Goal: Information Seeking & Learning: Learn about a topic

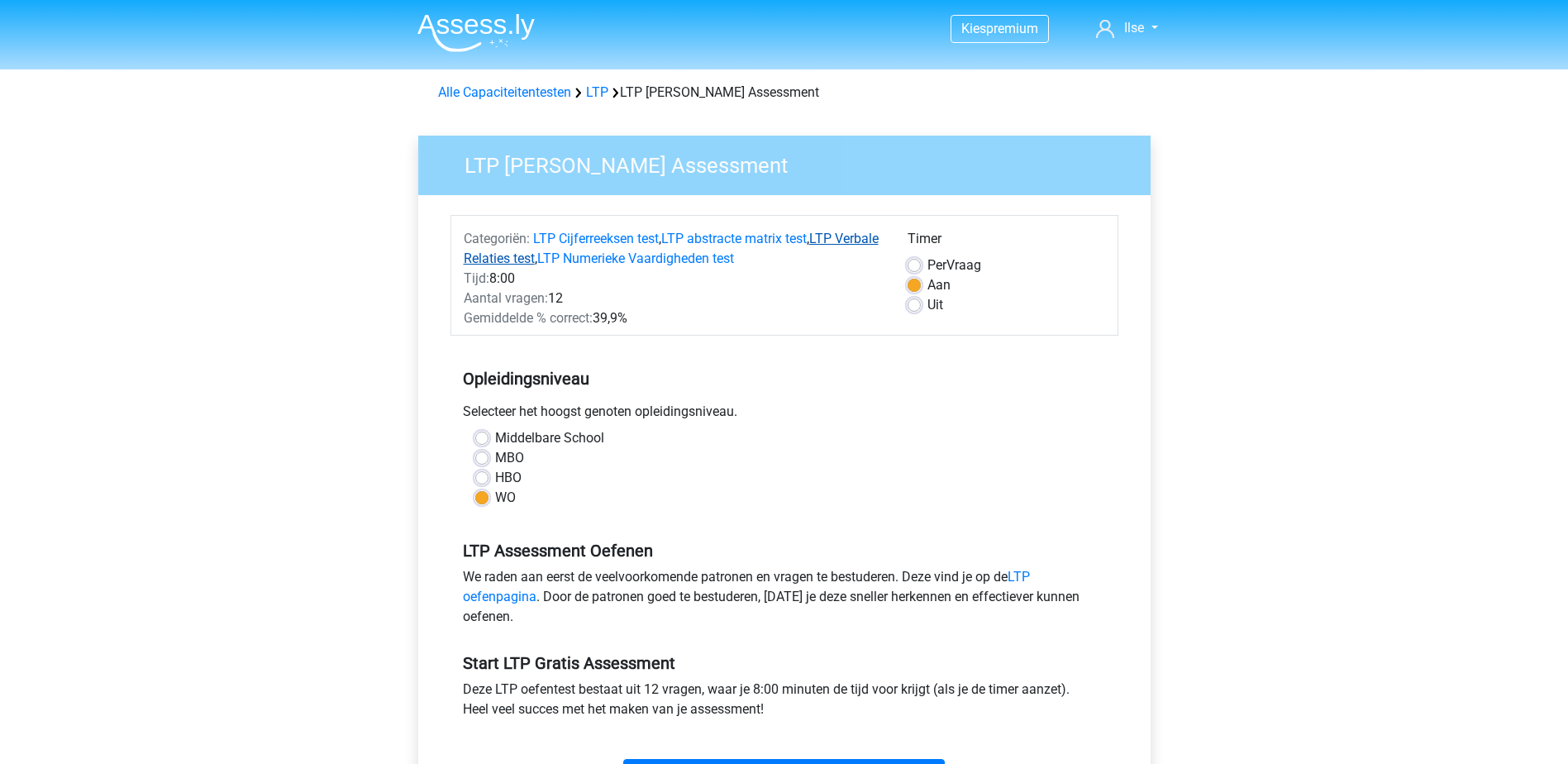
click at [832, 236] on link "LTP Verbale Relaties test" at bounding box center [671, 248] width 415 height 36
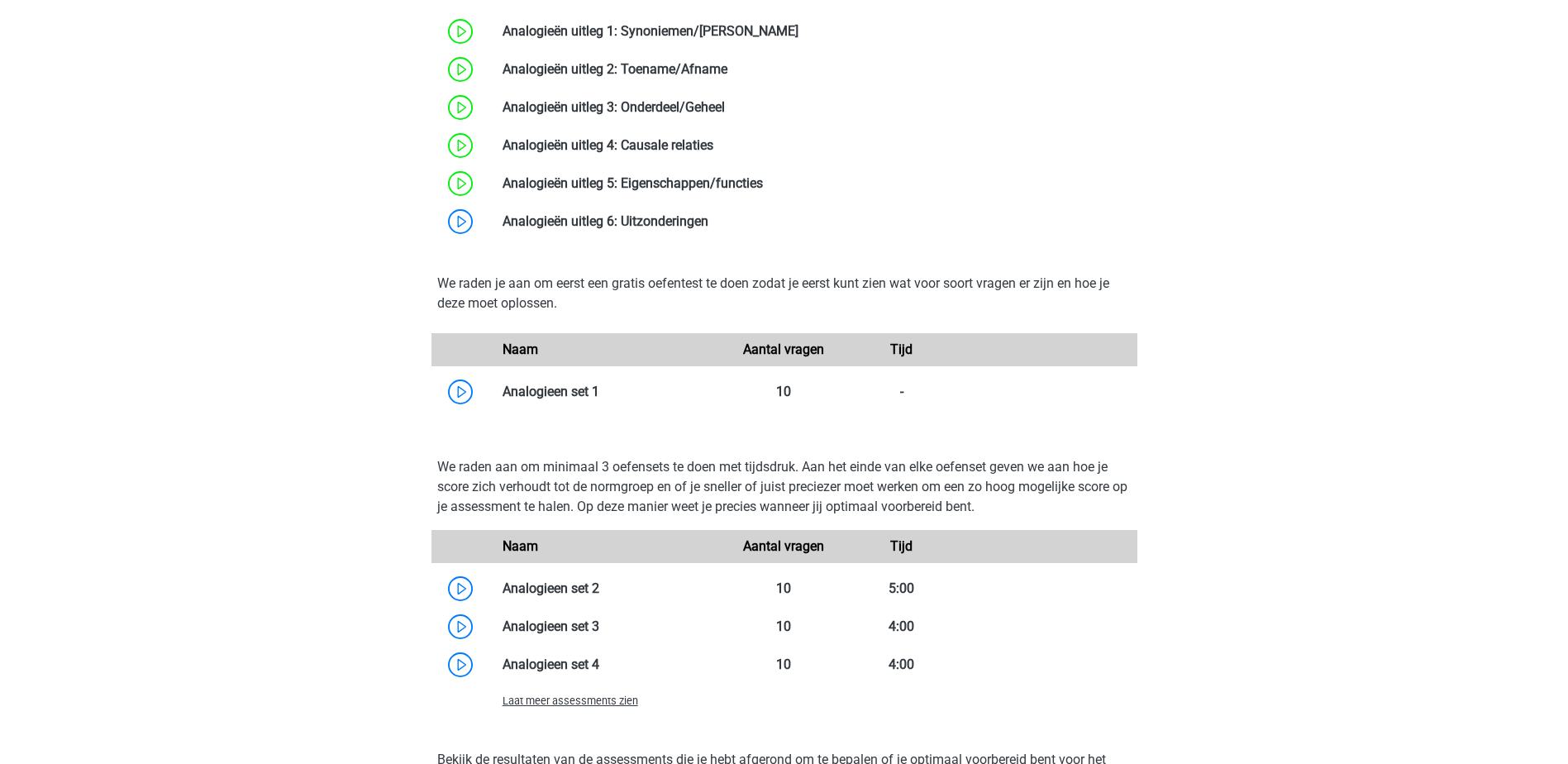
scroll to position [1609, 0]
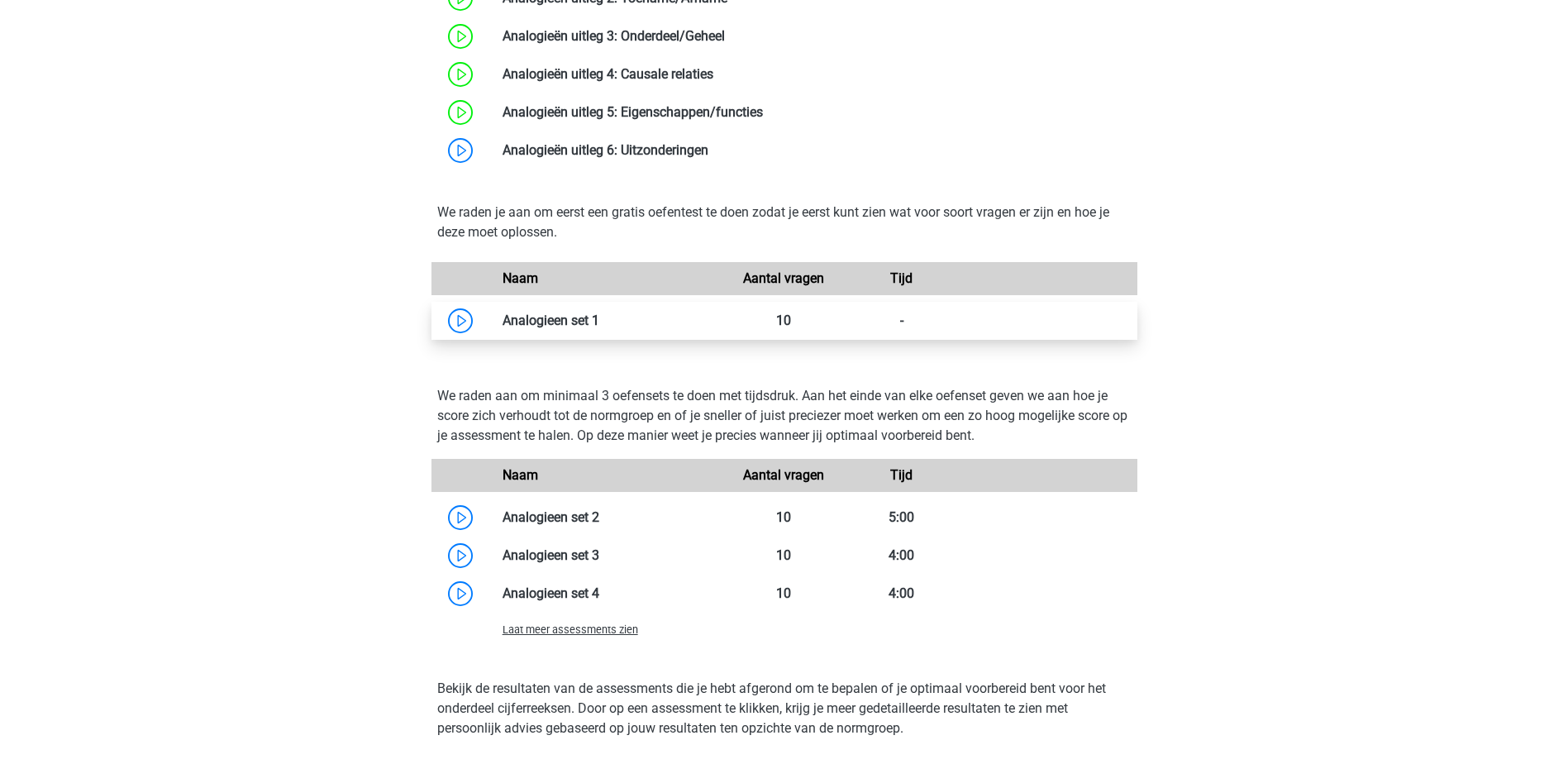
click at [599, 325] on link at bounding box center [599, 320] width 0 height 16
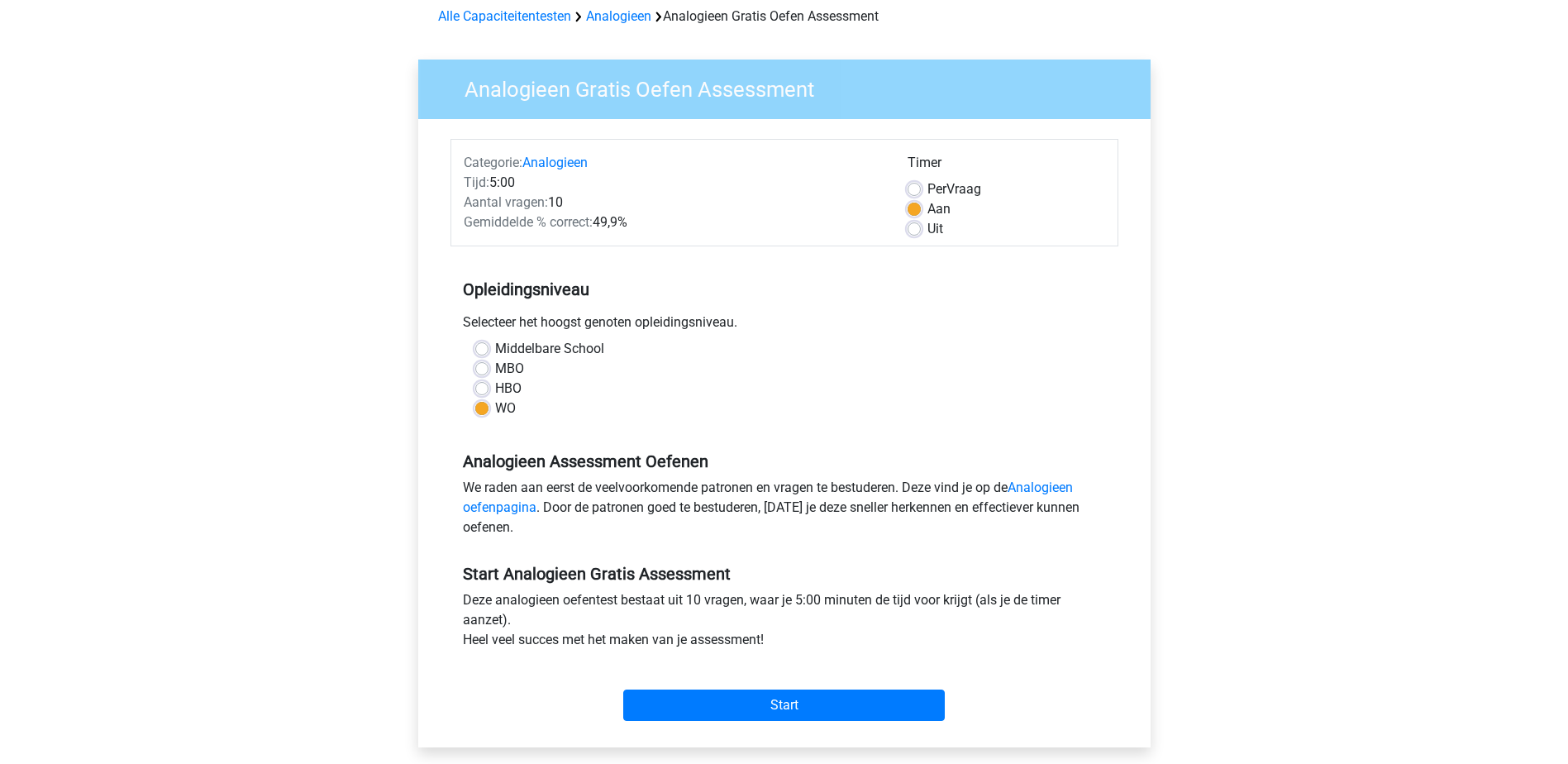
scroll to position [99, 0]
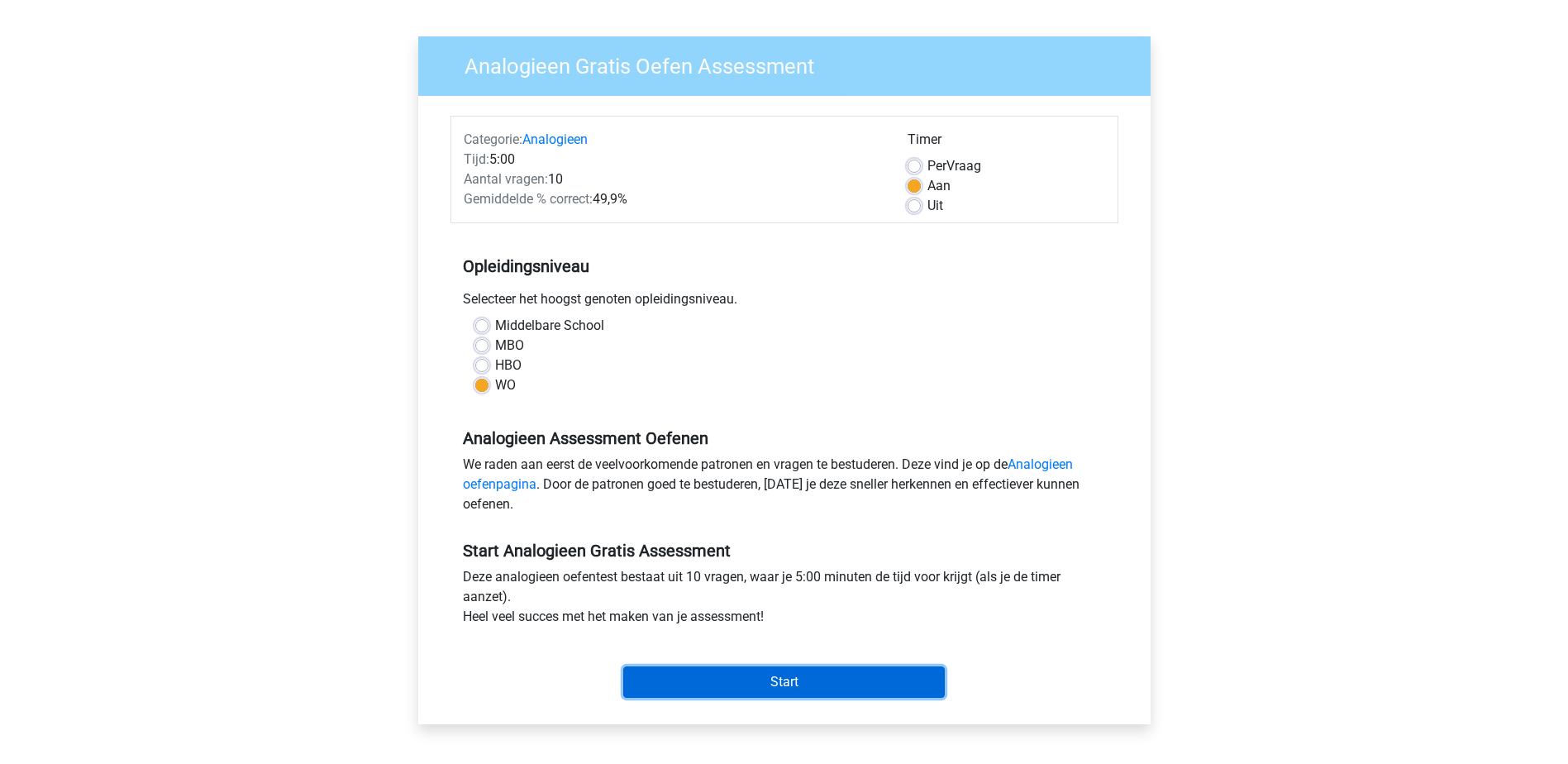
click at [911, 683] on input "Start" at bounding box center [784, 682] width 321 height 32
click at [651, 677] on input "Start" at bounding box center [784, 682] width 321 height 32
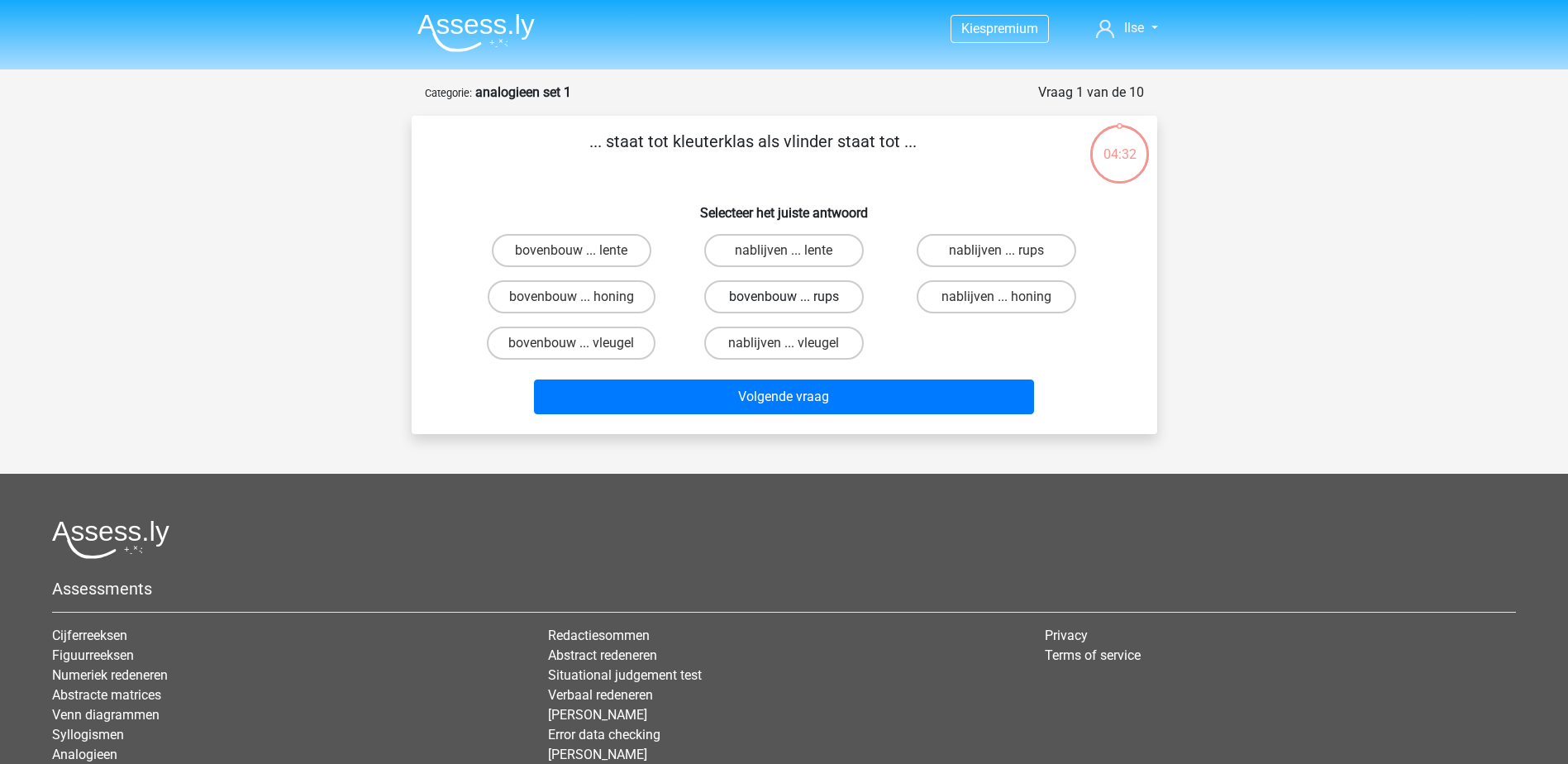
click at [829, 296] on label "bovenbouw ... rups" at bounding box center [784, 296] width 160 height 33
click at [794, 296] on input "bovenbouw ... rups" at bounding box center [789, 302] width 11 height 11
radio input "true"
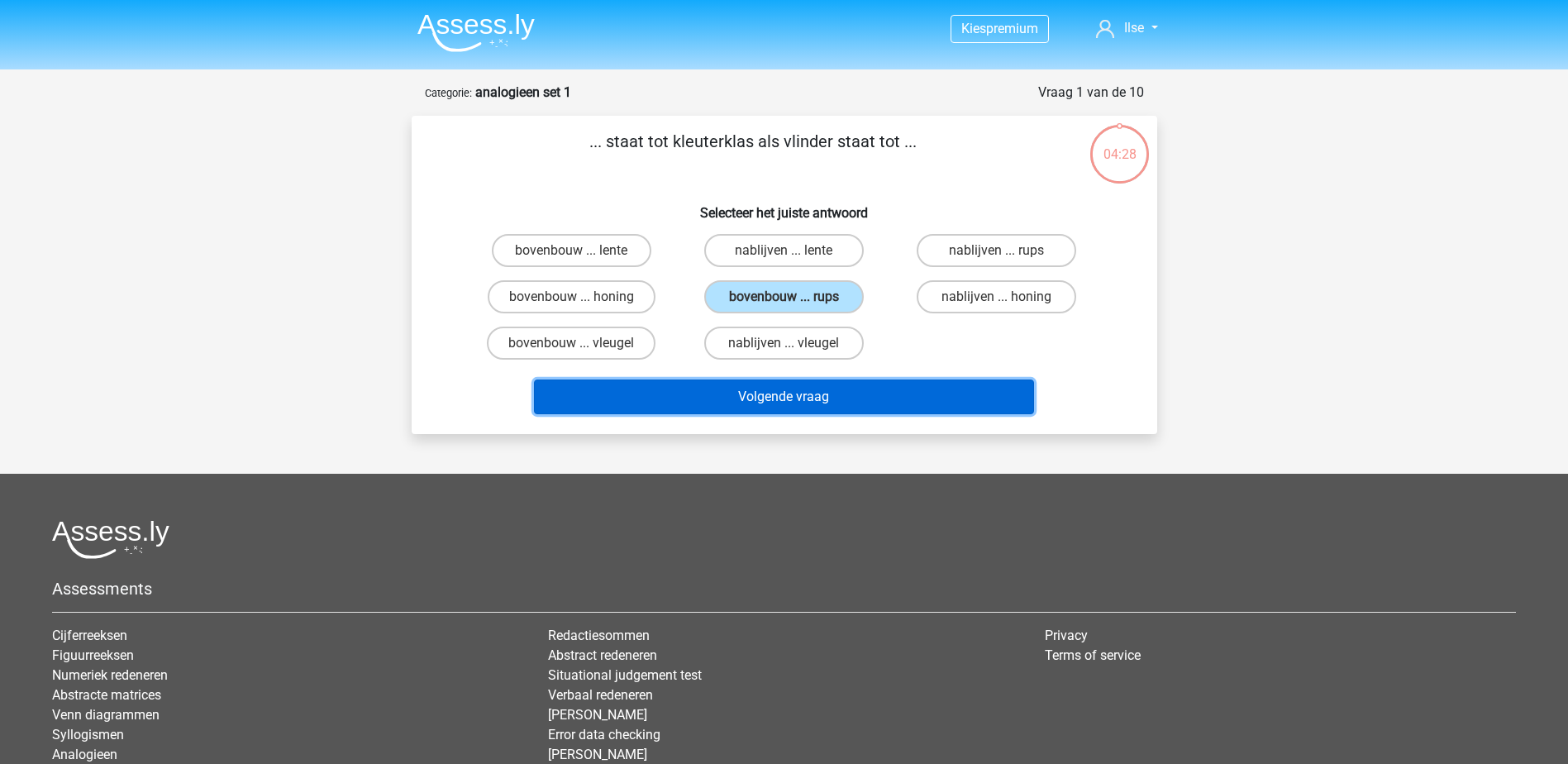
click at [805, 393] on button "Volgende vraag" at bounding box center [784, 396] width 500 height 35
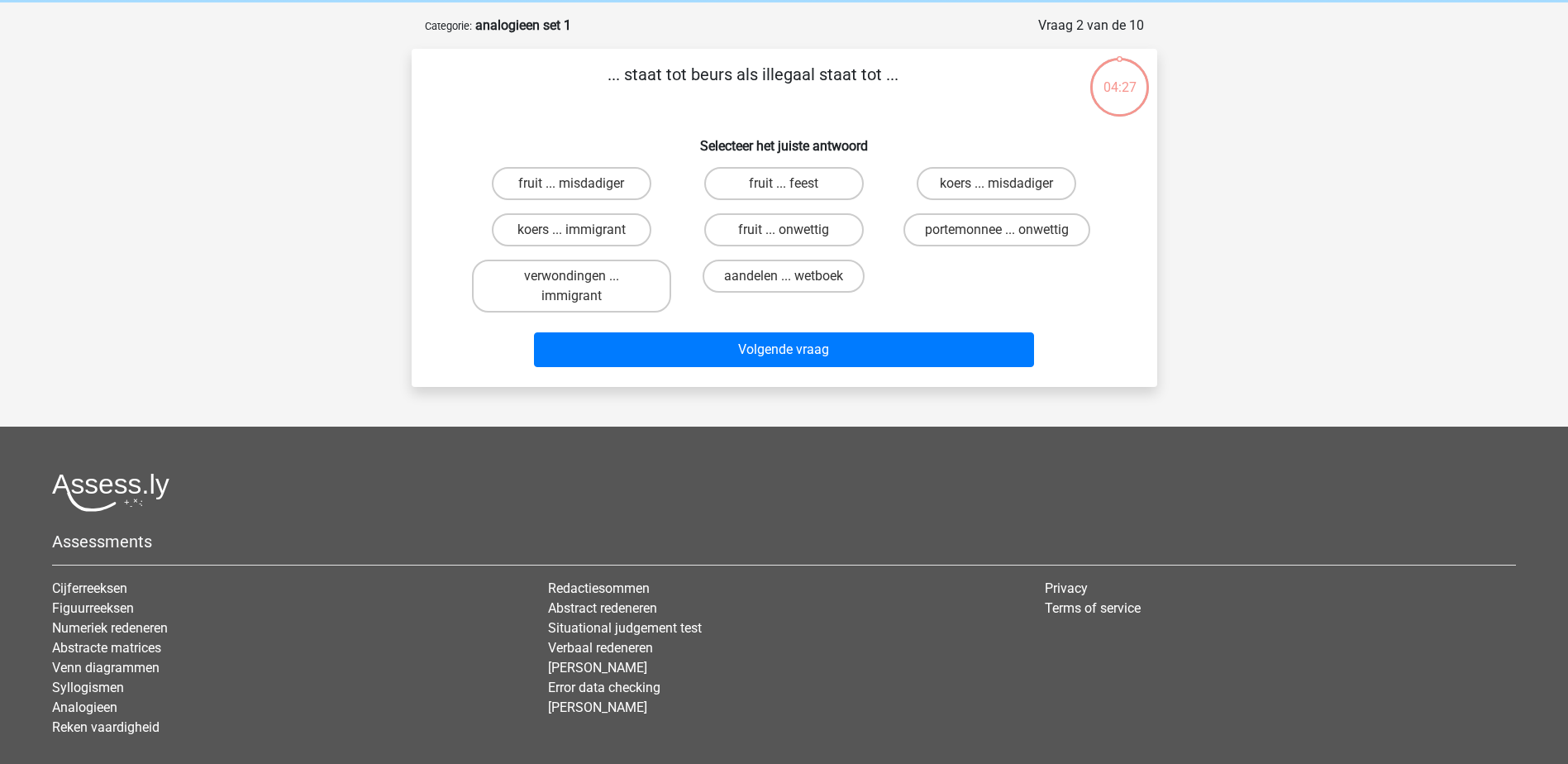
scroll to position [82, 0]
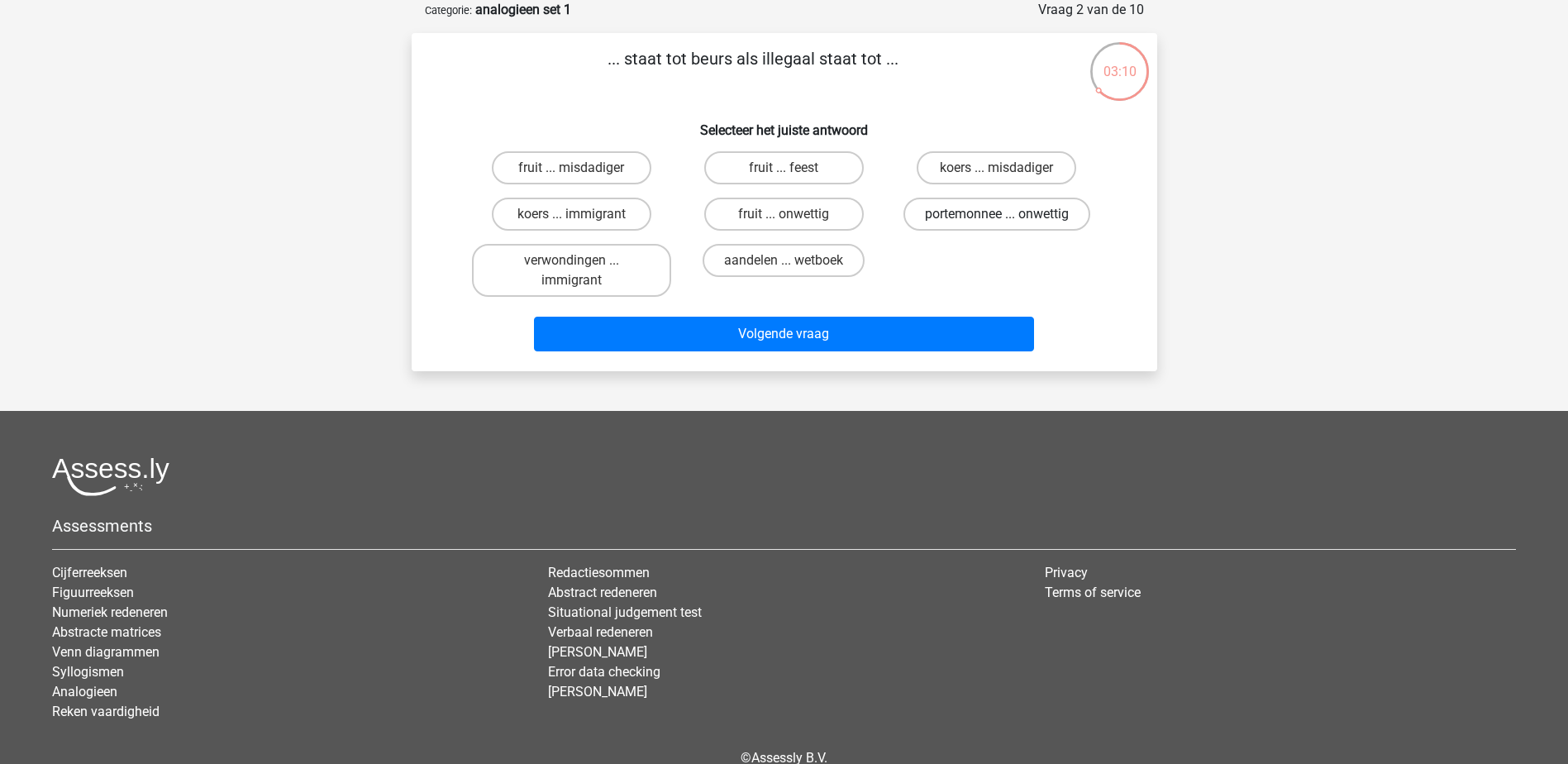
click at [1028, 220] on label "portemonnee ... onwettig" at bounding box center [997, 214] width 187 height 33
click at [1007, 220] on input "portemonnee ... onwettig" at bounding box center [1002, 219] width 11 height 11
radio input "true"
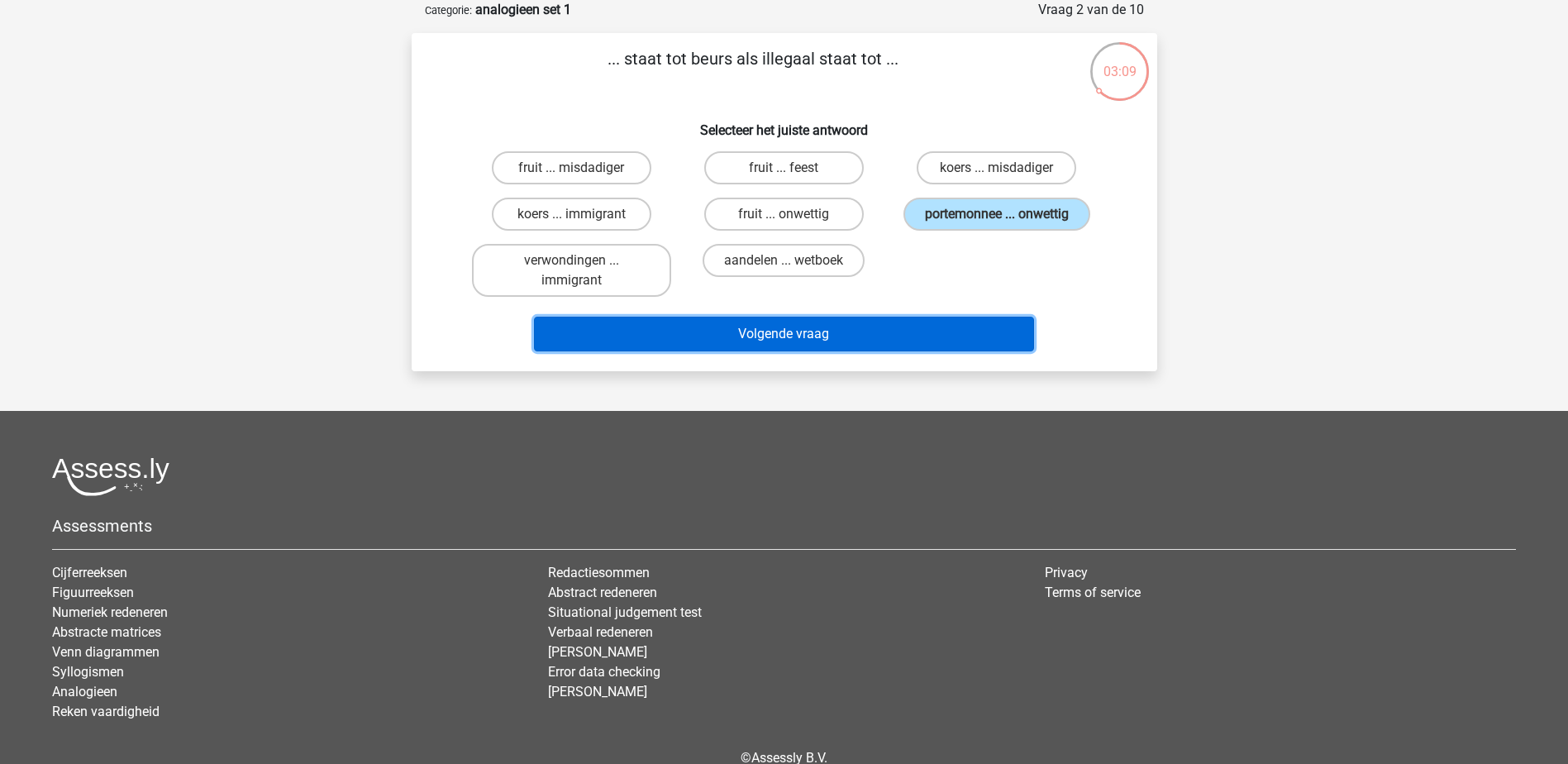
click at [804, 336] on button "Volgende vraag" at bounding box center [784, 334] width 500 height 35
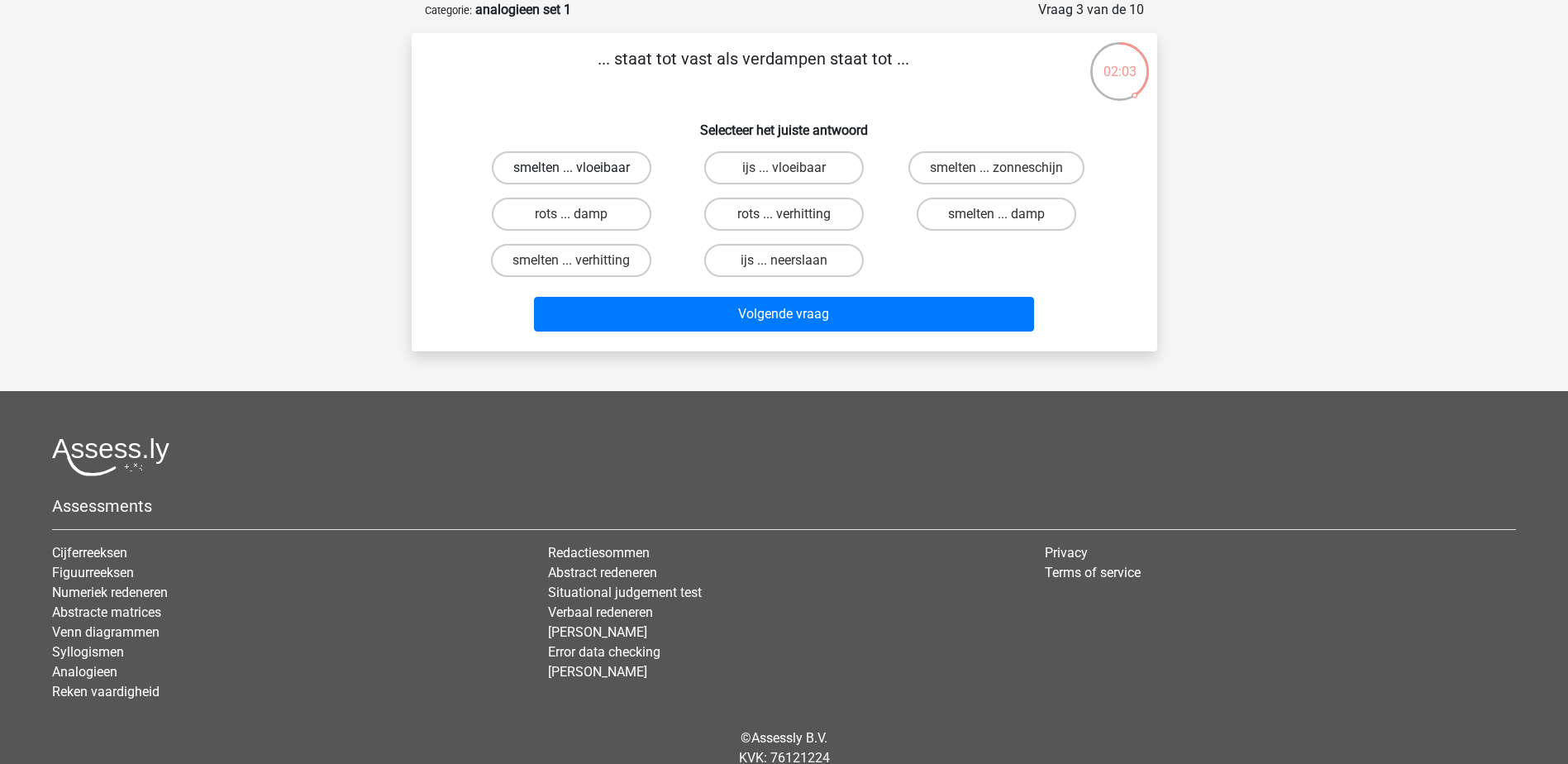
click at [597, 161] on label "smelten ... vloeibaar" at bounding box center [572, 168] width 160 height 33
click at [582, 168] on input "smelten ... vloeibaar" at bounding box center [576, 173] width 11 height 11
radio input "true"
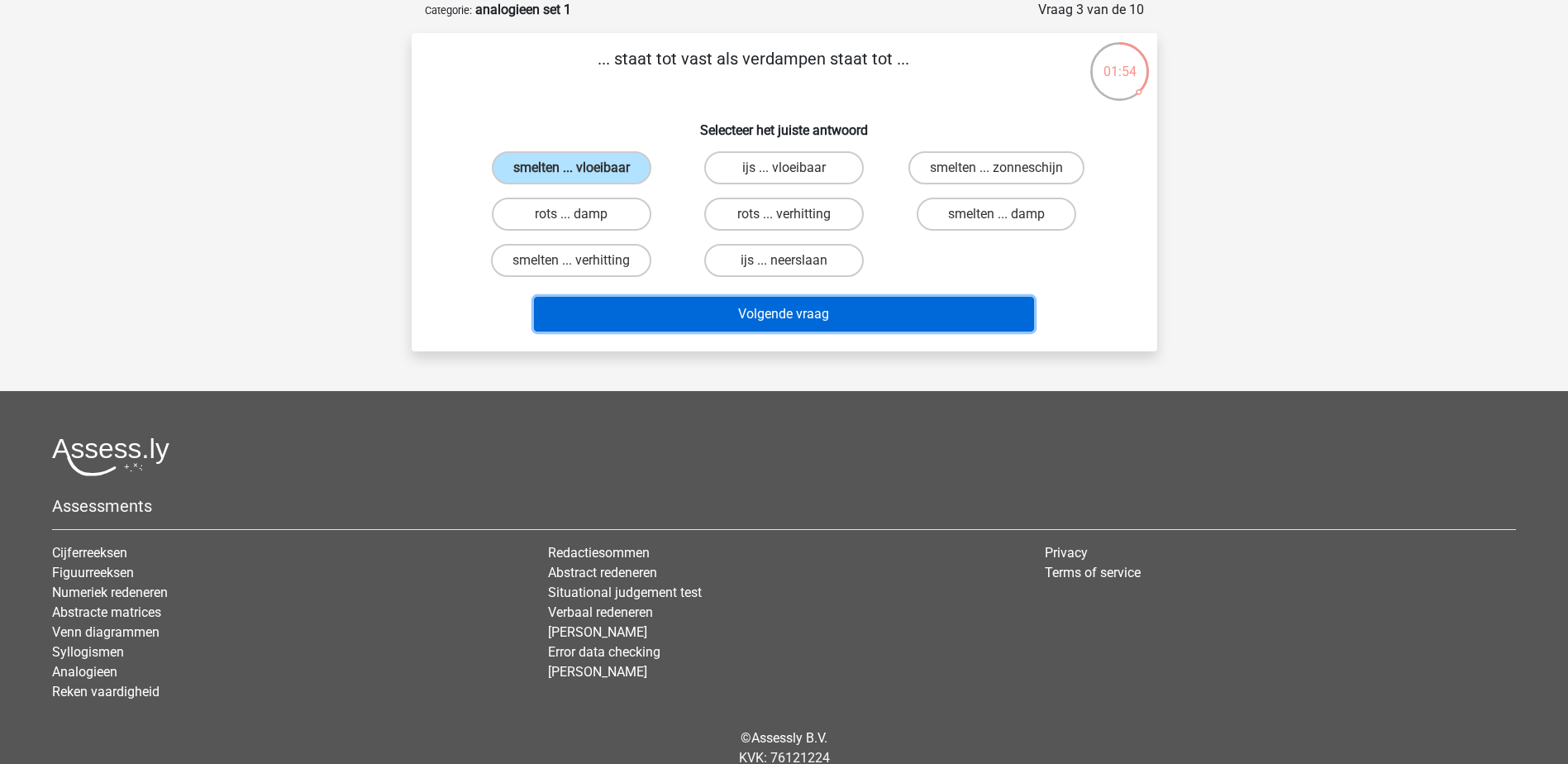
click at [598, 310] on button "Volgende vraag" at bounding box center [784, 314] width 500 height 35
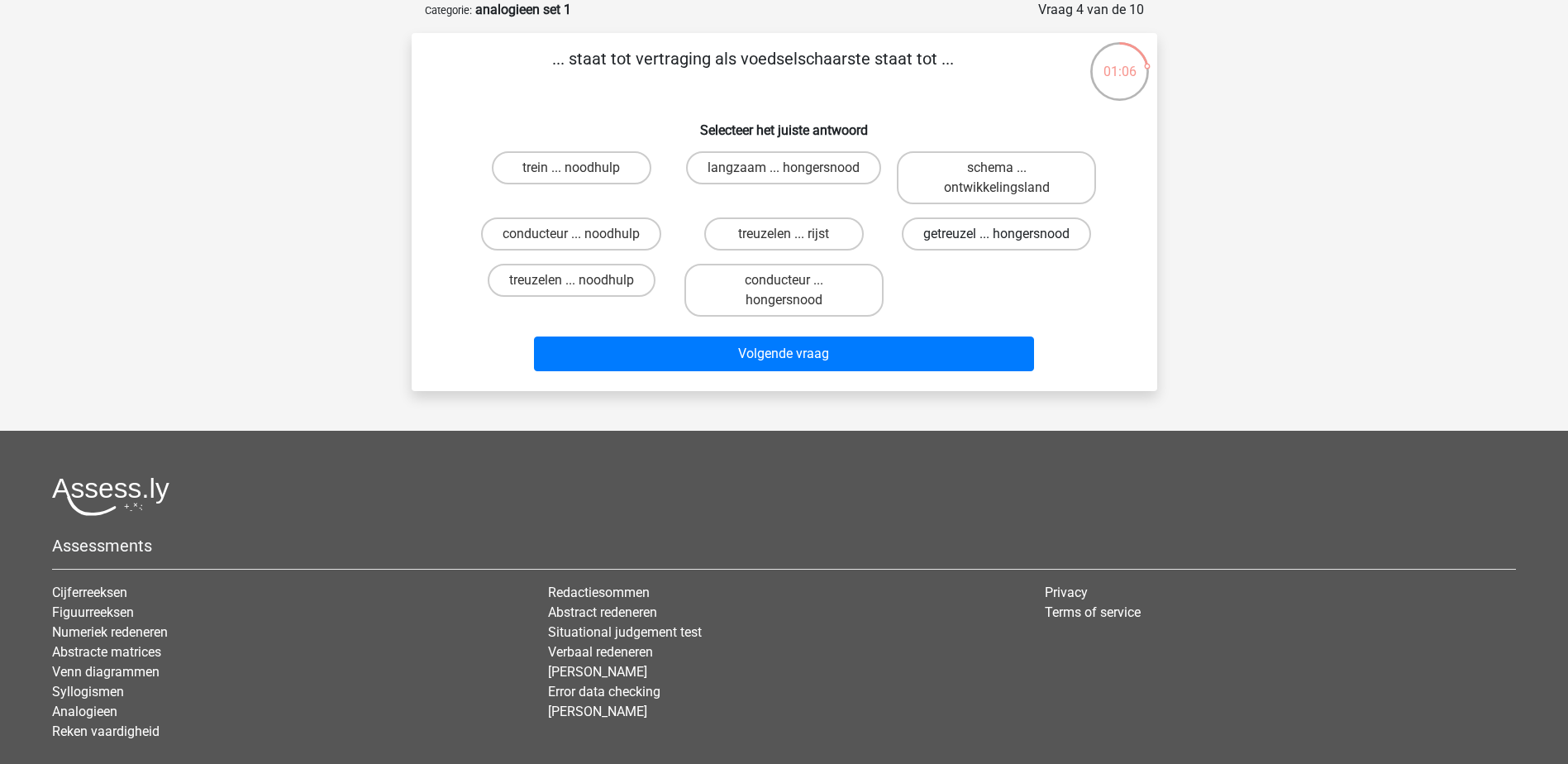
click at [942, 238] on label "getreuzel ... hongersnood" at bounding box center [997, 234] width 190 height 33
click at [997, 238] on input "getreuzel ... hongersnood" at bounding box center [1002, 239] width 11 height 11
radio input "true"
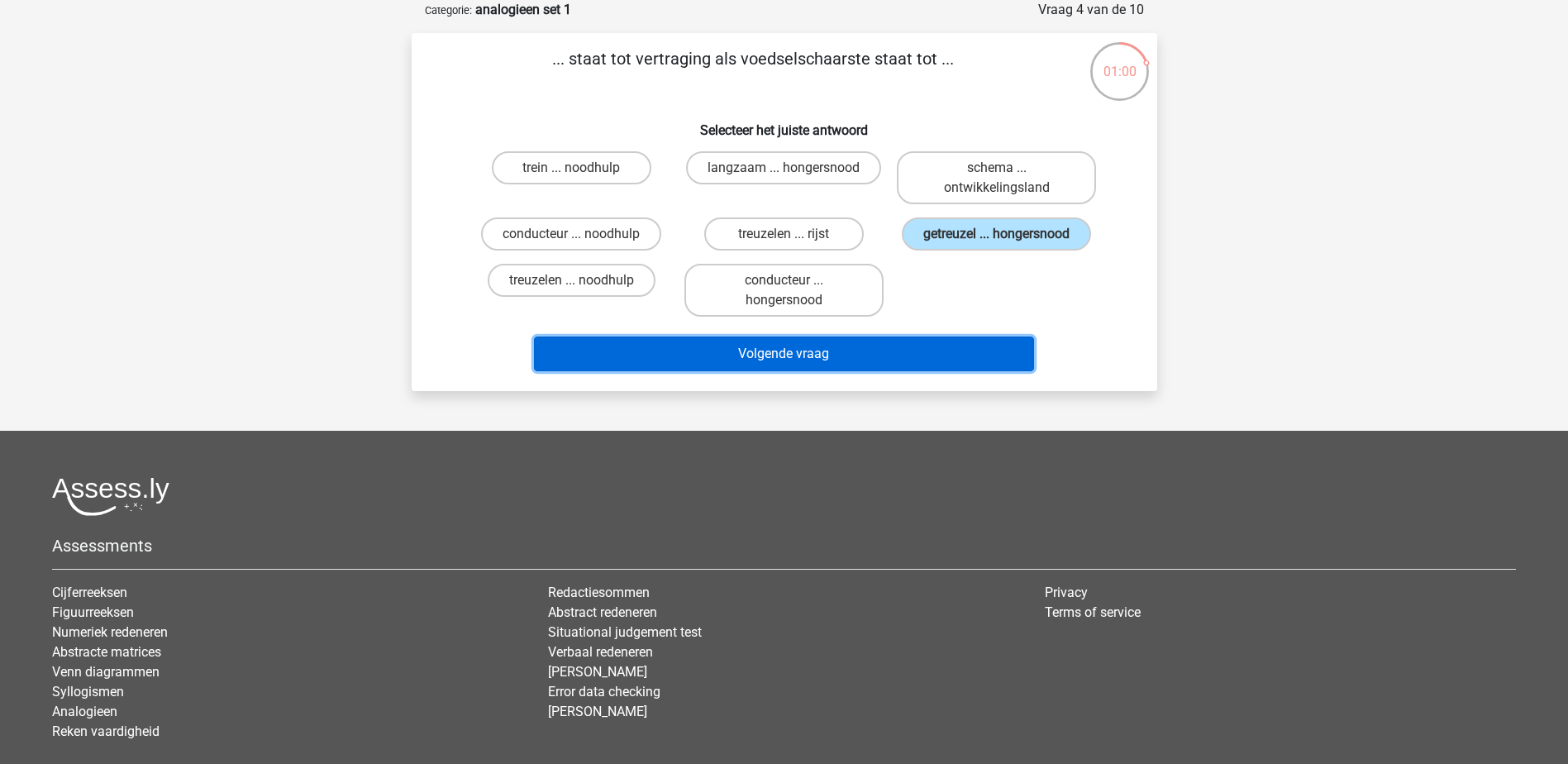
click at [888, 357] on button "Volgende vraag" at bounding box center [784, 353] width 500 height 35
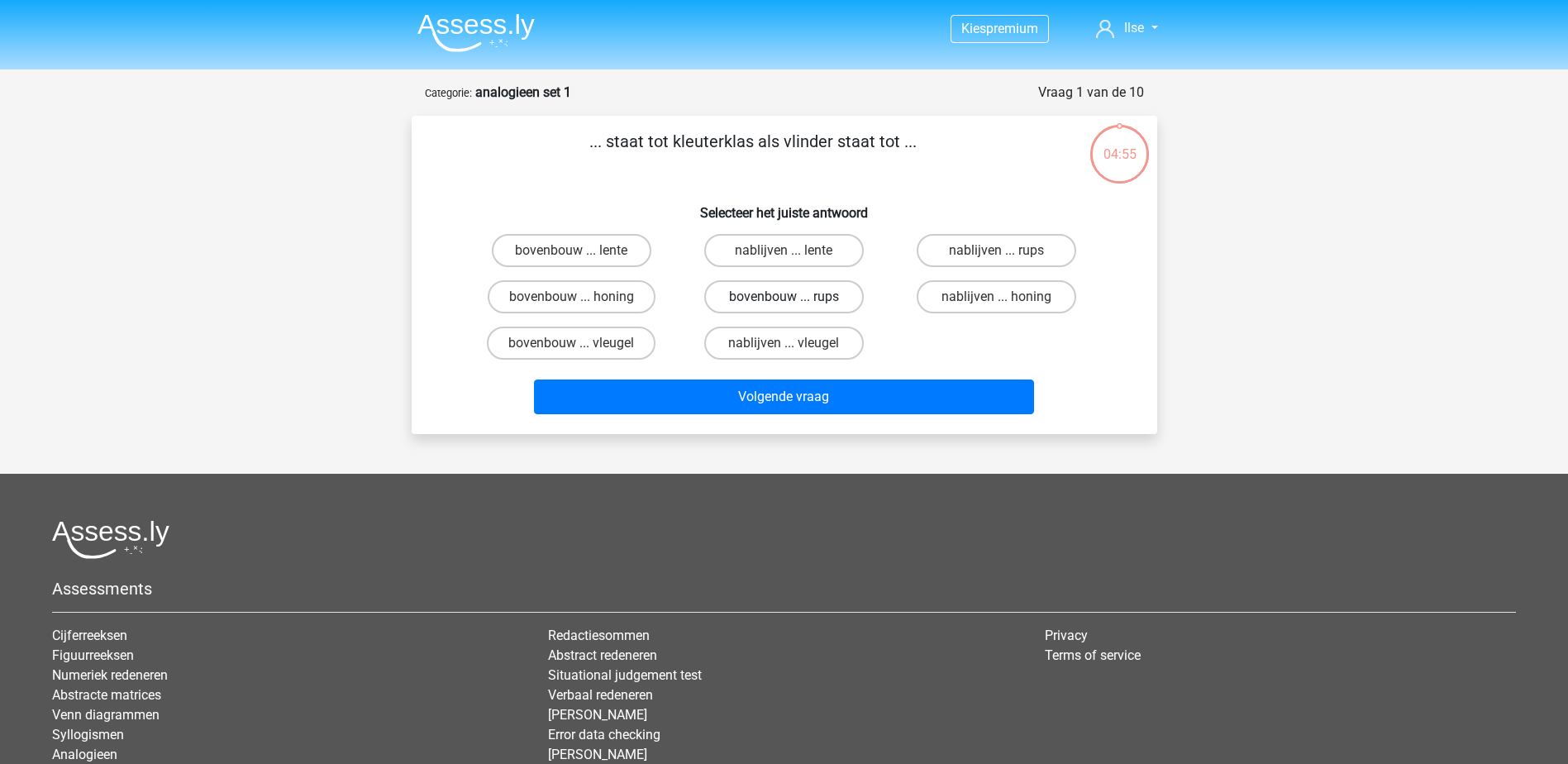
click at [767, 293] on label "bovenbouw ... rups" at bounding box center [784, 296] width 160 height 33
click at [784, 296] on input "bovenbouw ... rups" at bounding box center [789, 302] width 11 height 11
radio input "true"
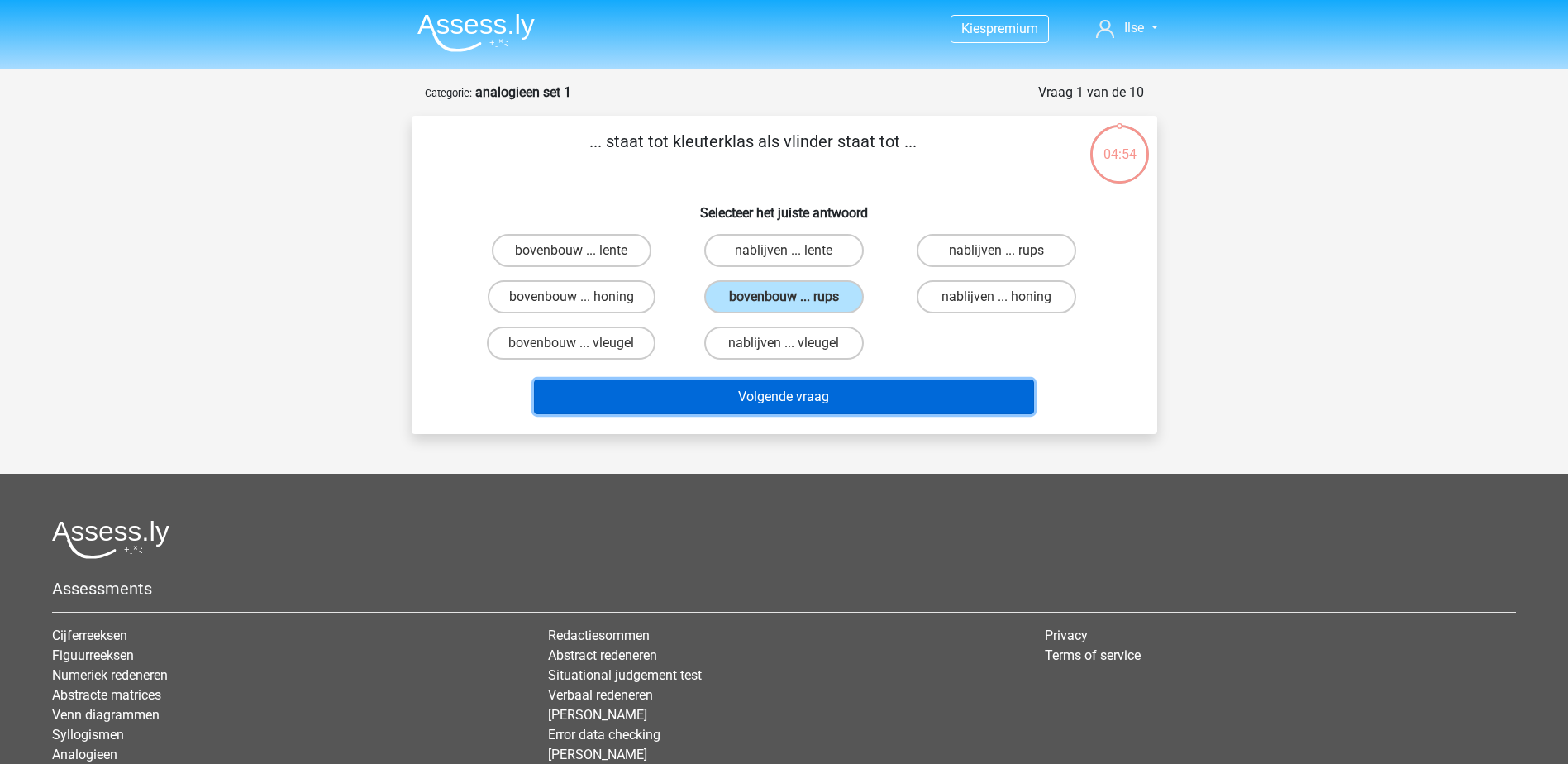
click at [764, 393] on button "Volgende vraag" at bounding box center [784, 396] width 500 height 35
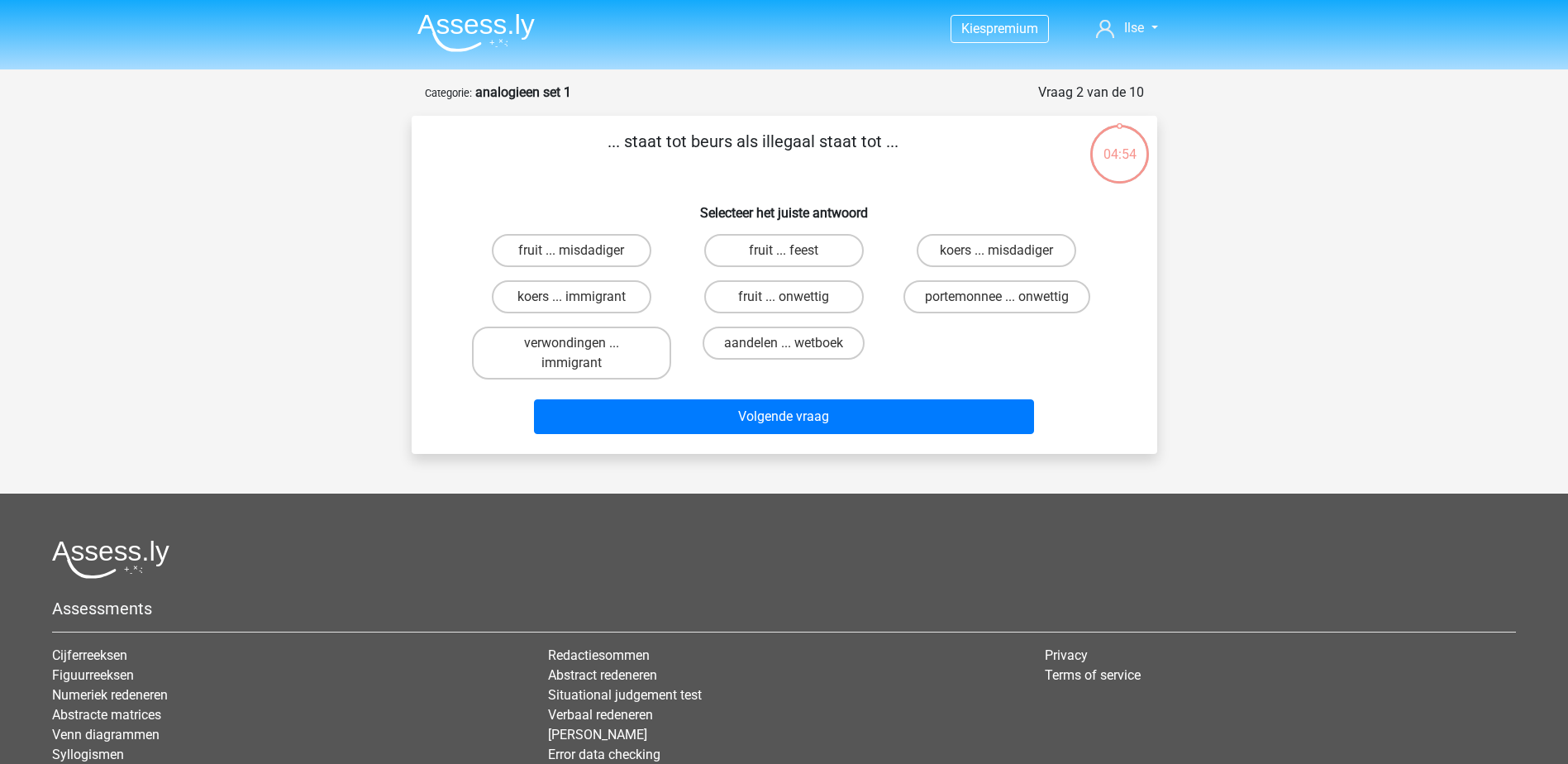
scroll to position [82, 0]
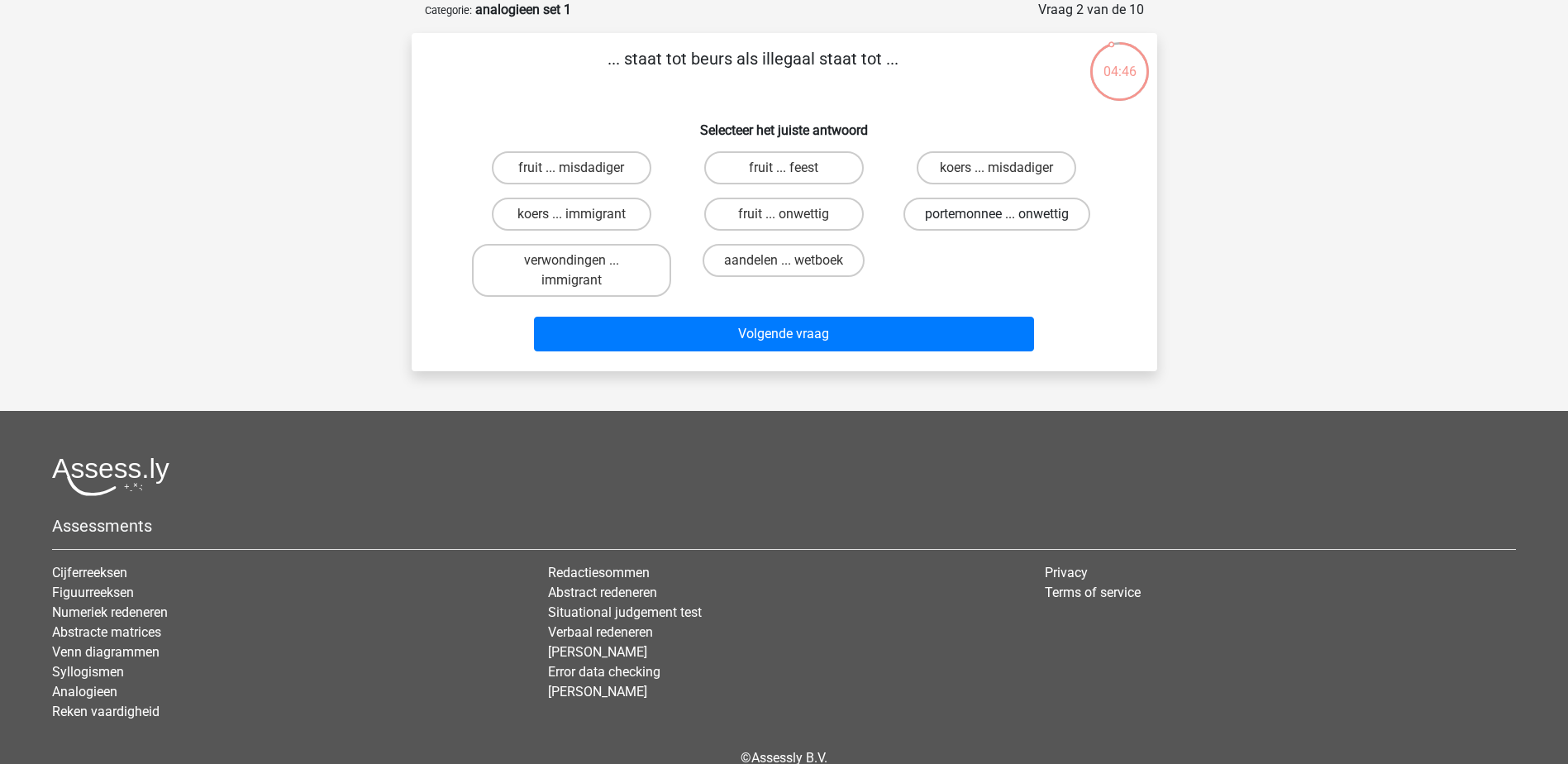
click at [984, 203] on label "portemonnee ... onwettig" at bounding box center [997, 214] width 187 height 33
click at [997, 214] on input "portemonnee ... onwettig" at bounding box center [1002, 219] width 11 height 11
radio input "true"
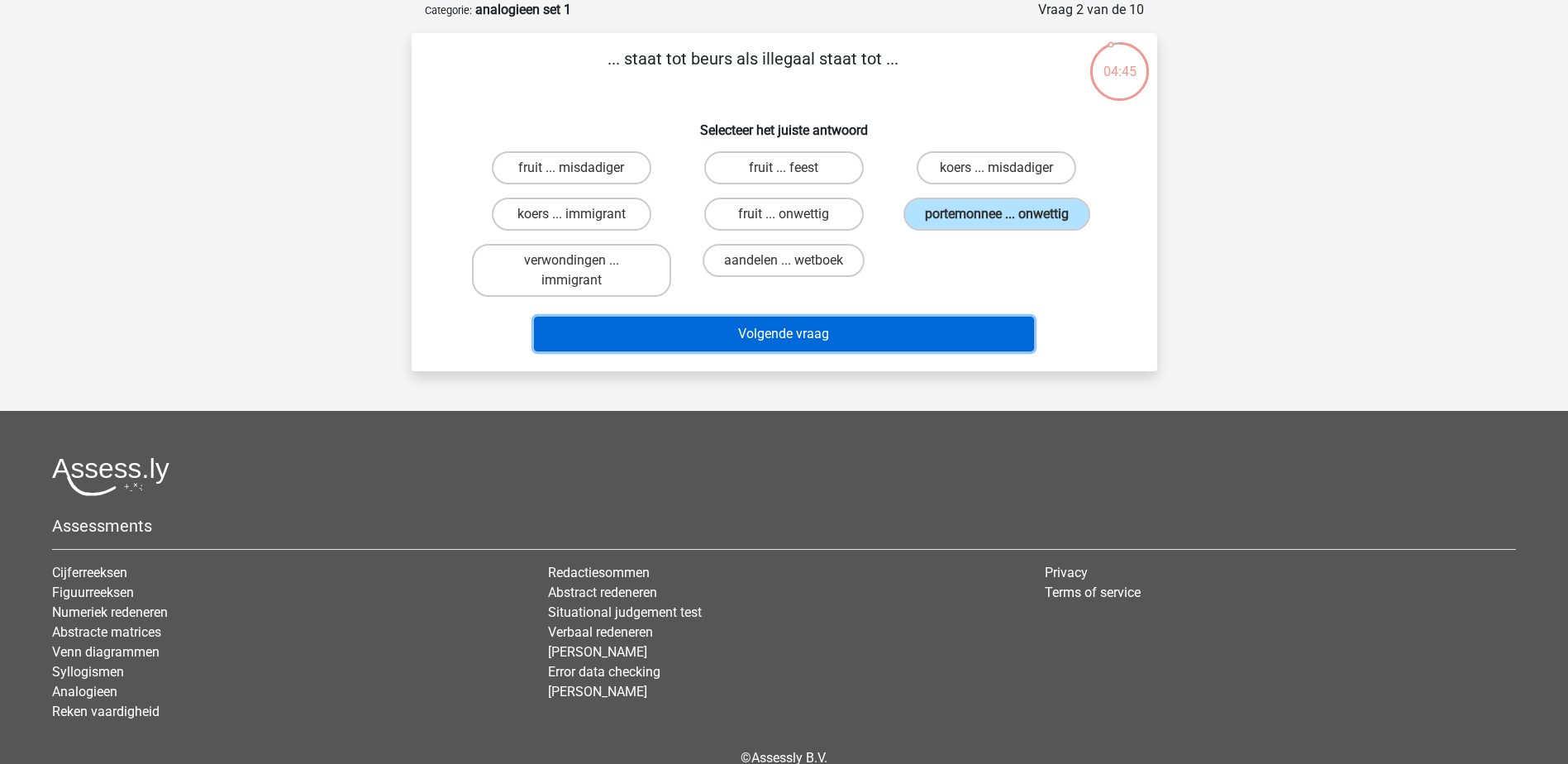
click at [891, 322] on button "Volgende vraag" at bounding box center [784, 334] width 500 height 35
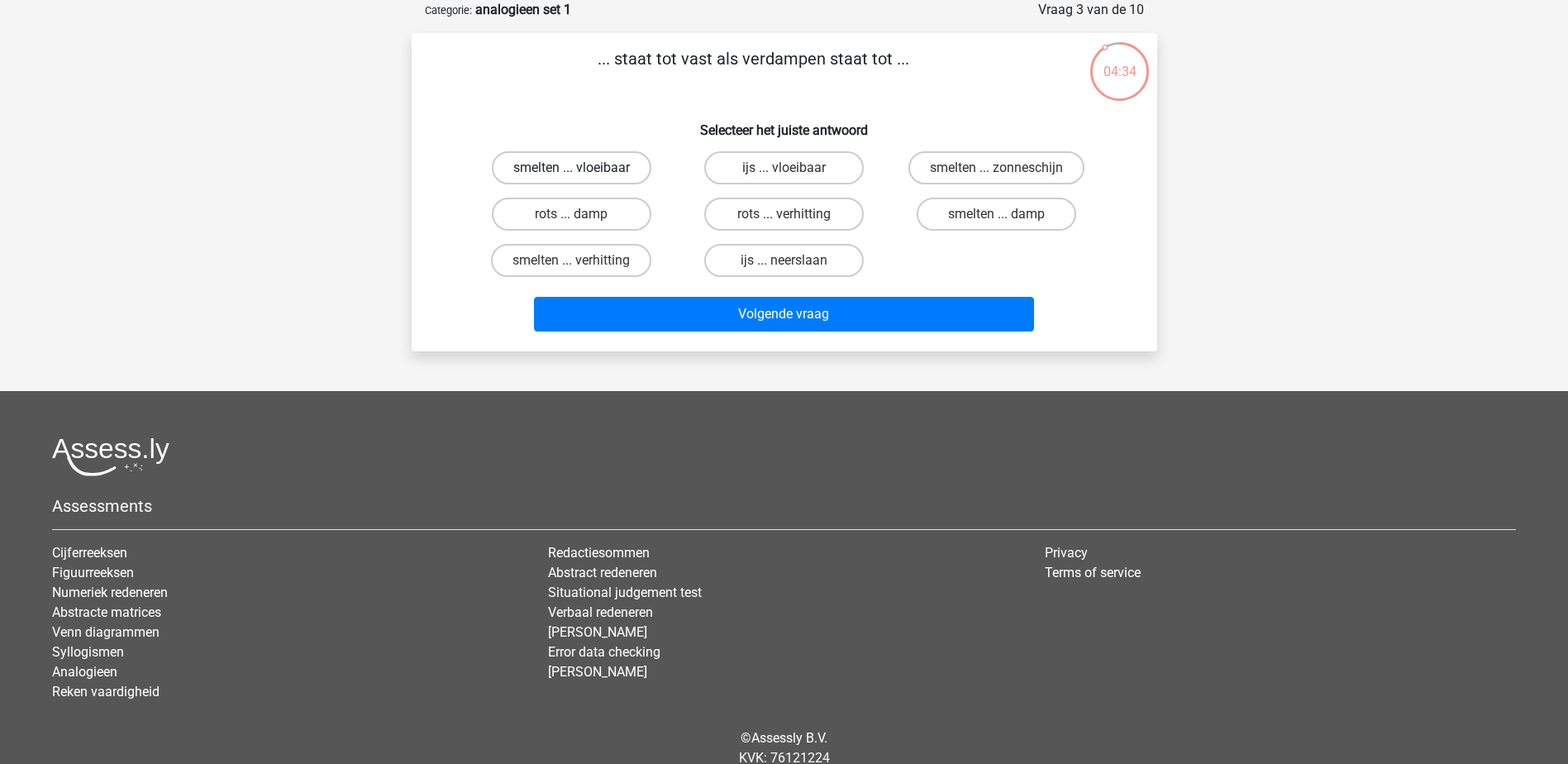
click at [602, 161] on label "smelten ... vloeibaar" at bounding box center [572, 168] width 160 height 33
click at [582, 168] on input "smelten ... vloeibaar" at bounding box center [576, 173] width 11 height 11
radio input "true"
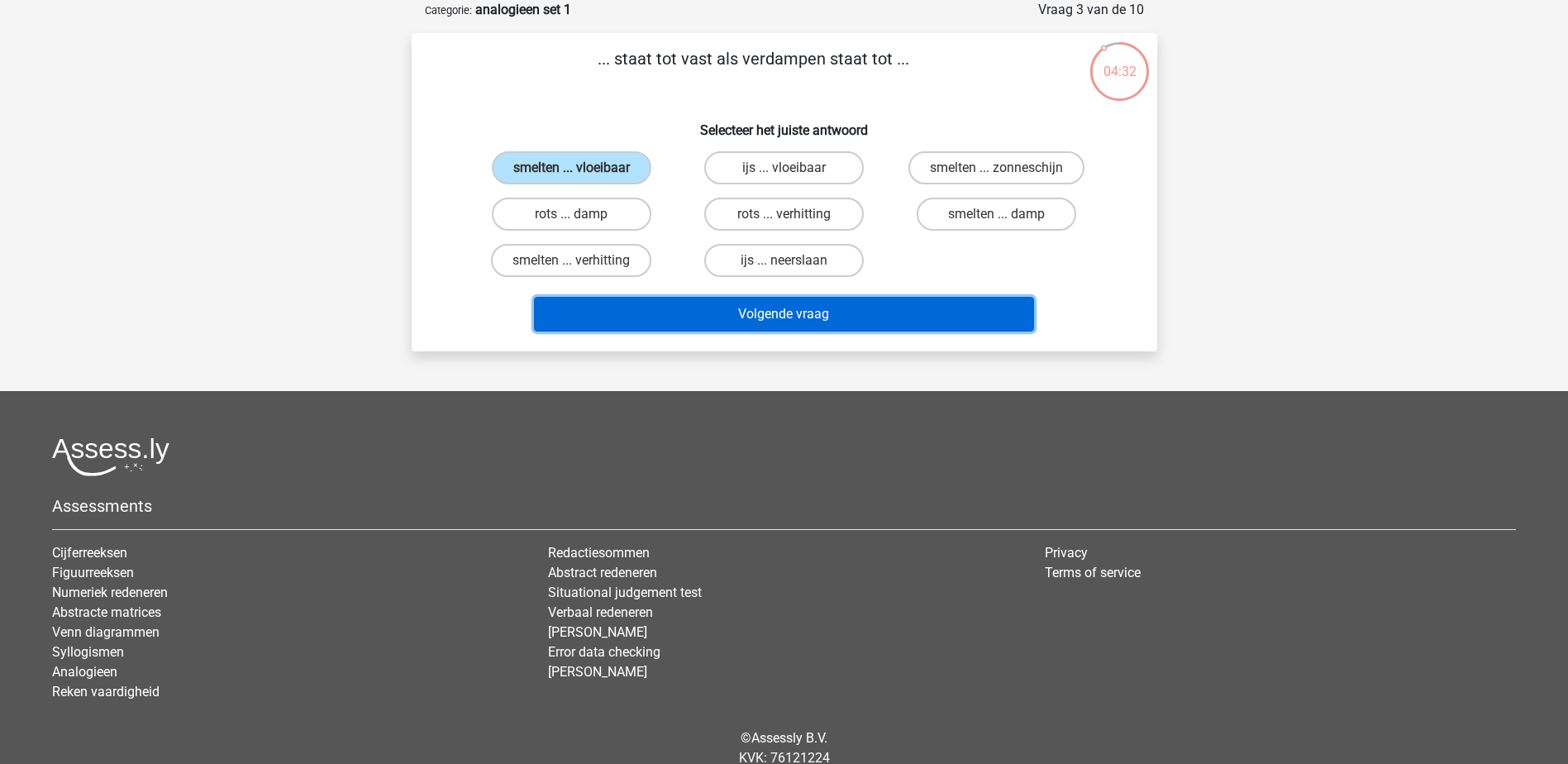
click at [731, 317] on button "Volgende vraag" at bounding box center [784, 314] width 500 height 35
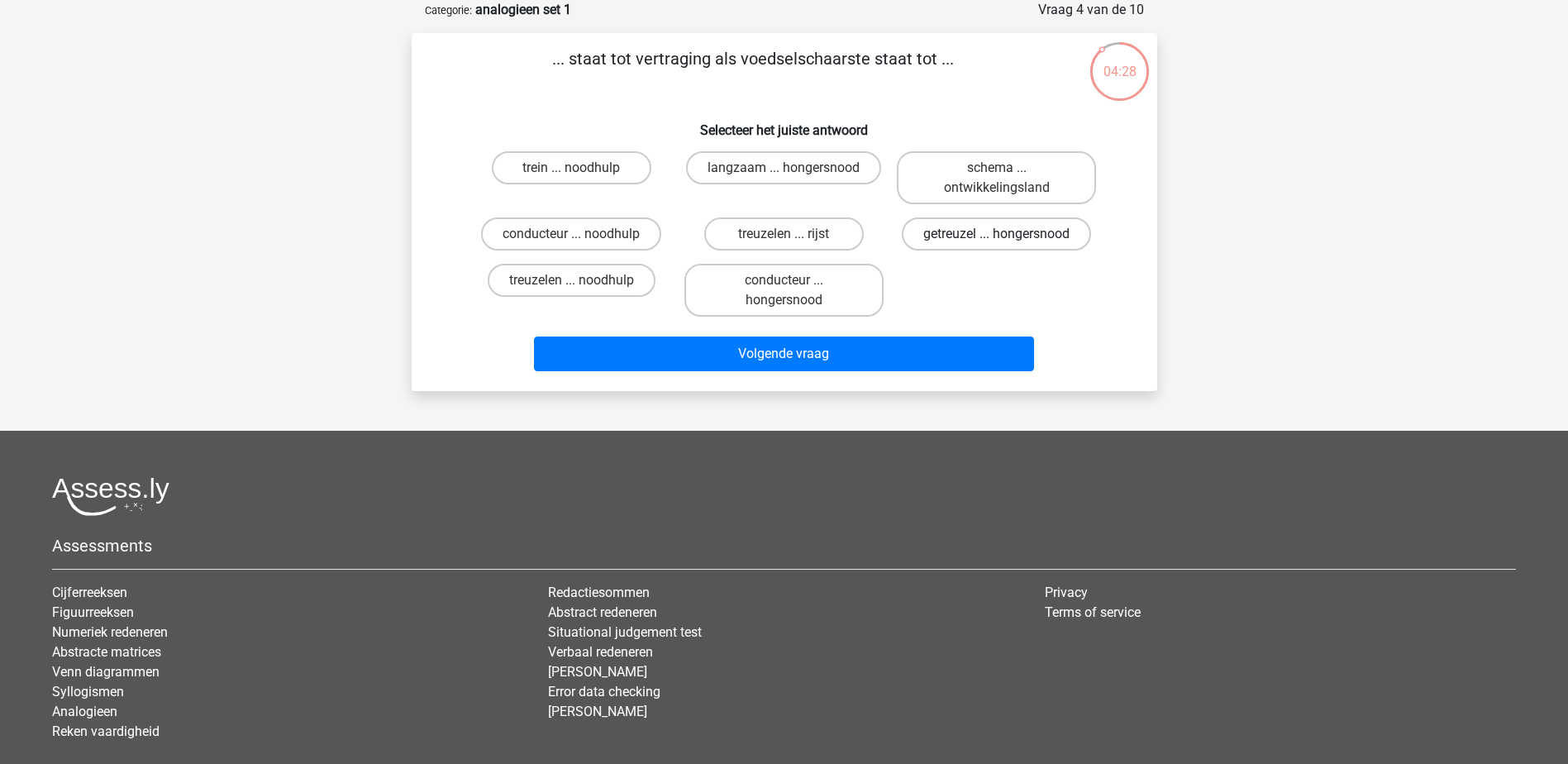
click at [959, 232] on label "getreuzel ... hongersnood" at bounding box center [997, 234] width 190 height 33
click at [997, 234] on input "getreuzel ... hongersnood" at bounding box center [1002, 239] width 11 height 11
radio input "true"
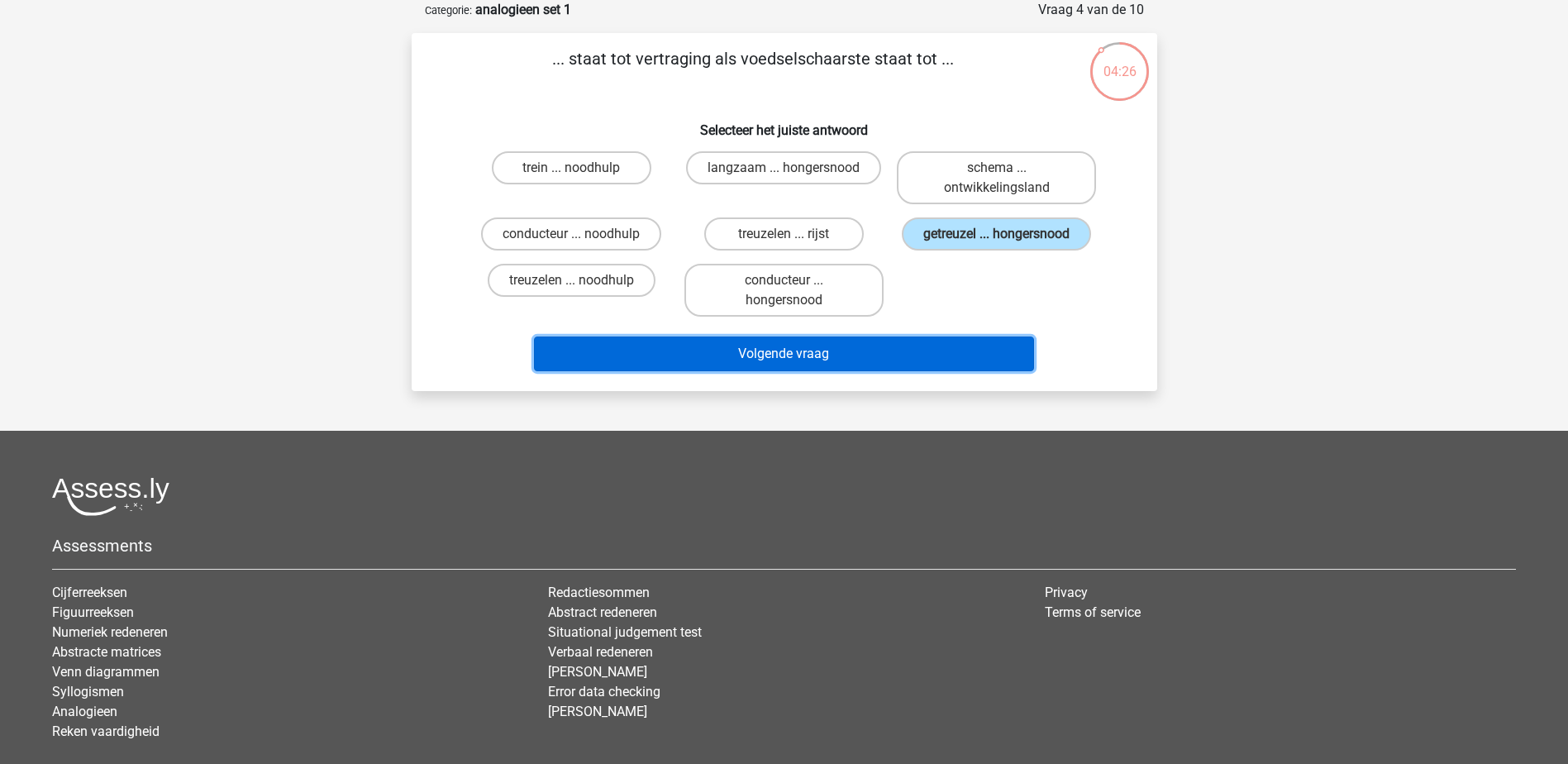
click at [877, 358] on button "Volgende vraag" at bounding box center [784, 353] width 500 height 35
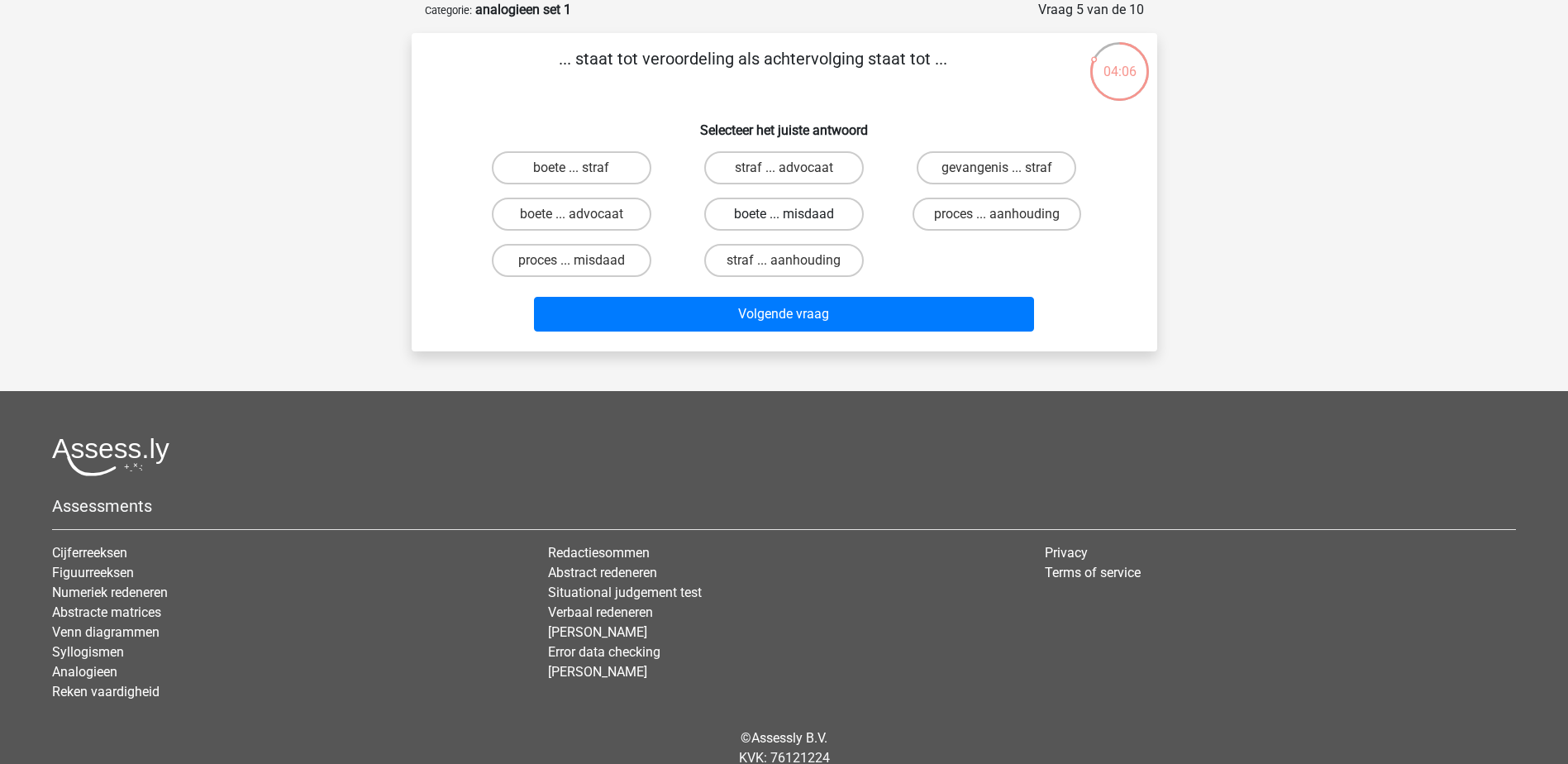
click at [776, 221] on label "boete ... misdaad" at bounding box center [784, 214] width 160 height 33
click at [784, 221] on input "boete ... misdaad" at bounding box center [789, 219] width 11 height 11
radio input "true"
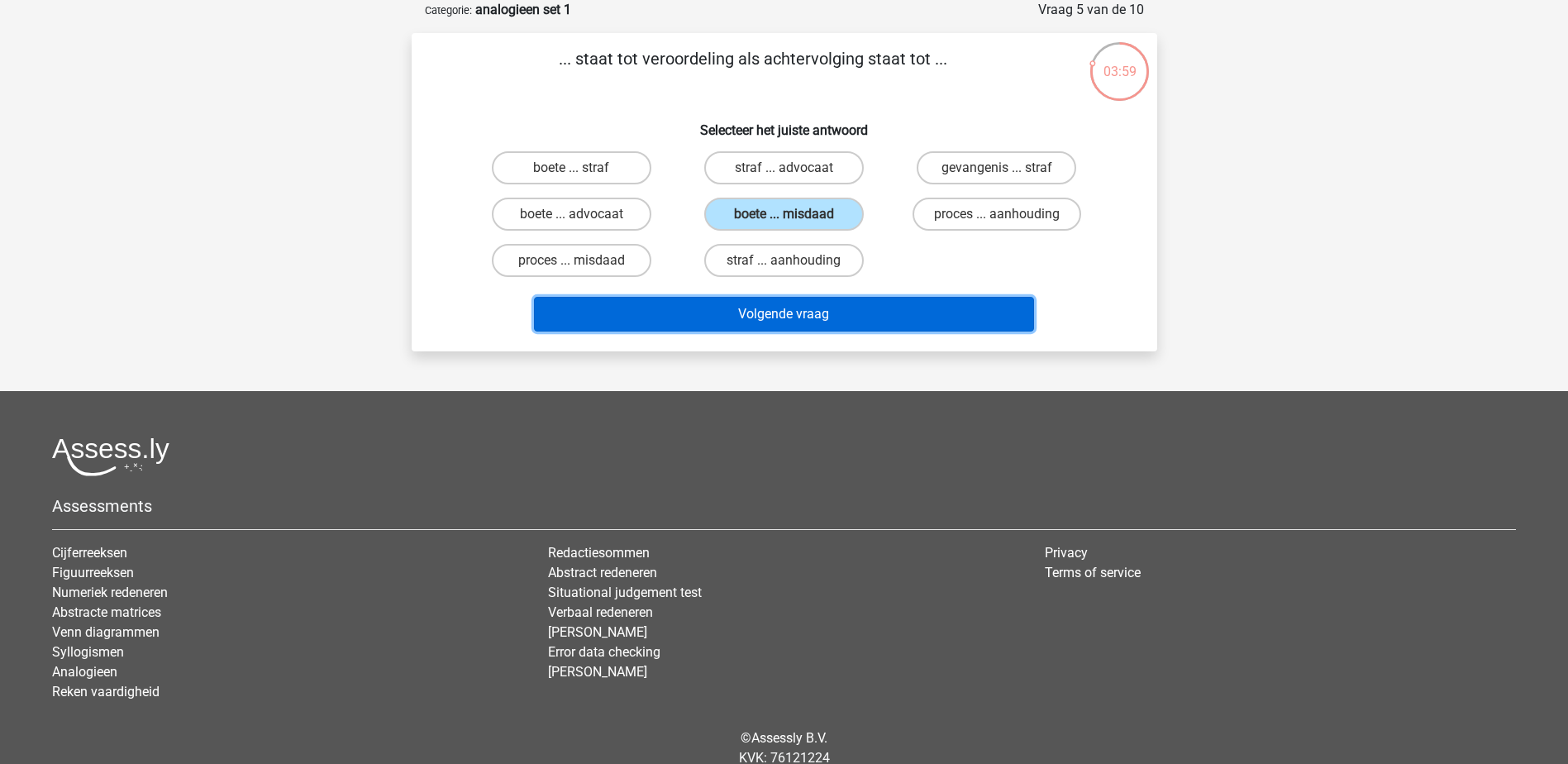
click at [790, 321] on button "Volgende vraag" at bounding box center [784, 314] width 500 height 35
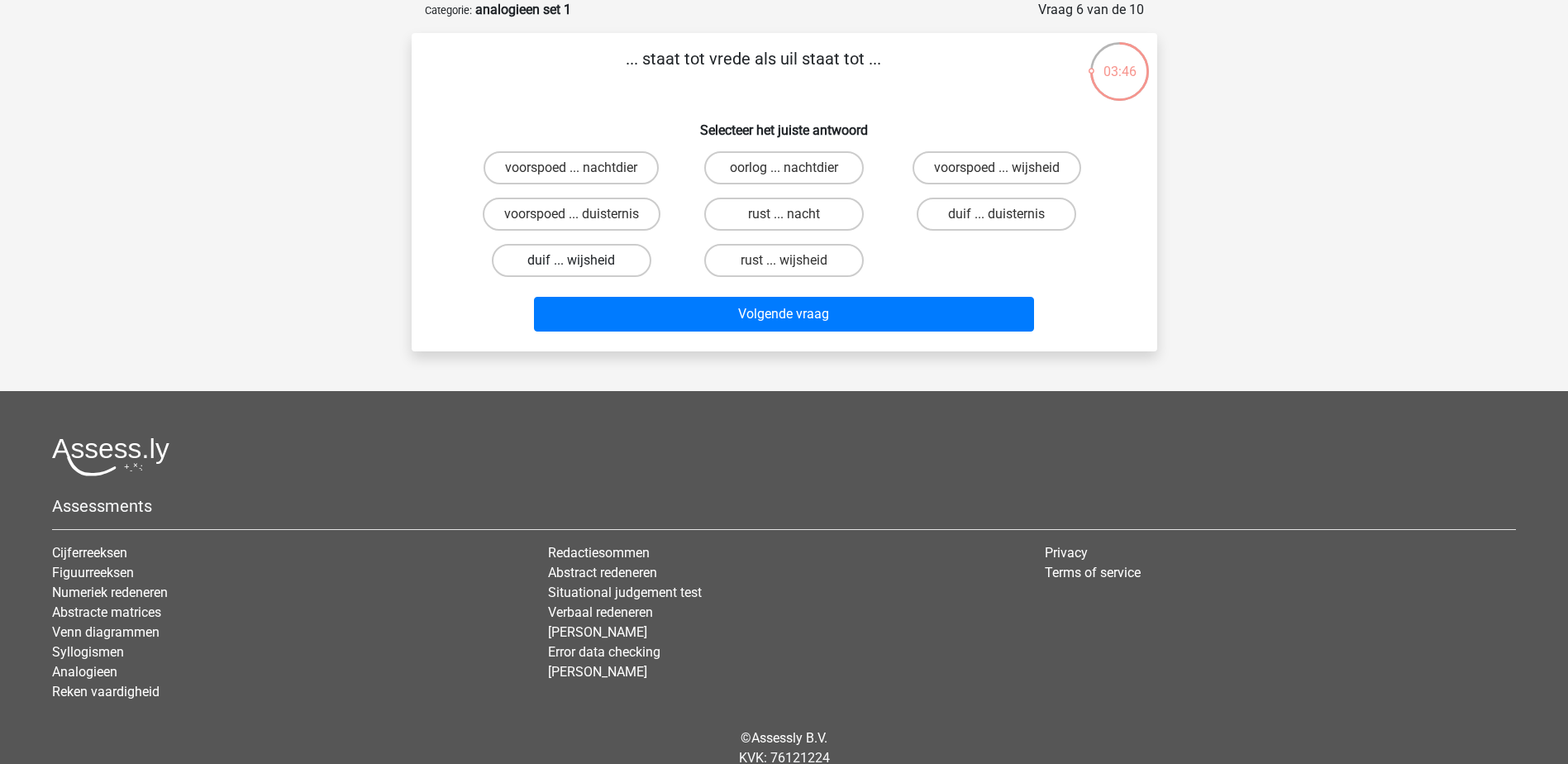
click at [612, 265] on label "duif ... wijsheid" at bounding box center [572, 261] width 160 height 33
click at [582, 265] on input "duif ... wijsheid" at bounding box center [576, 266] width 11 height 11
radio input "true"
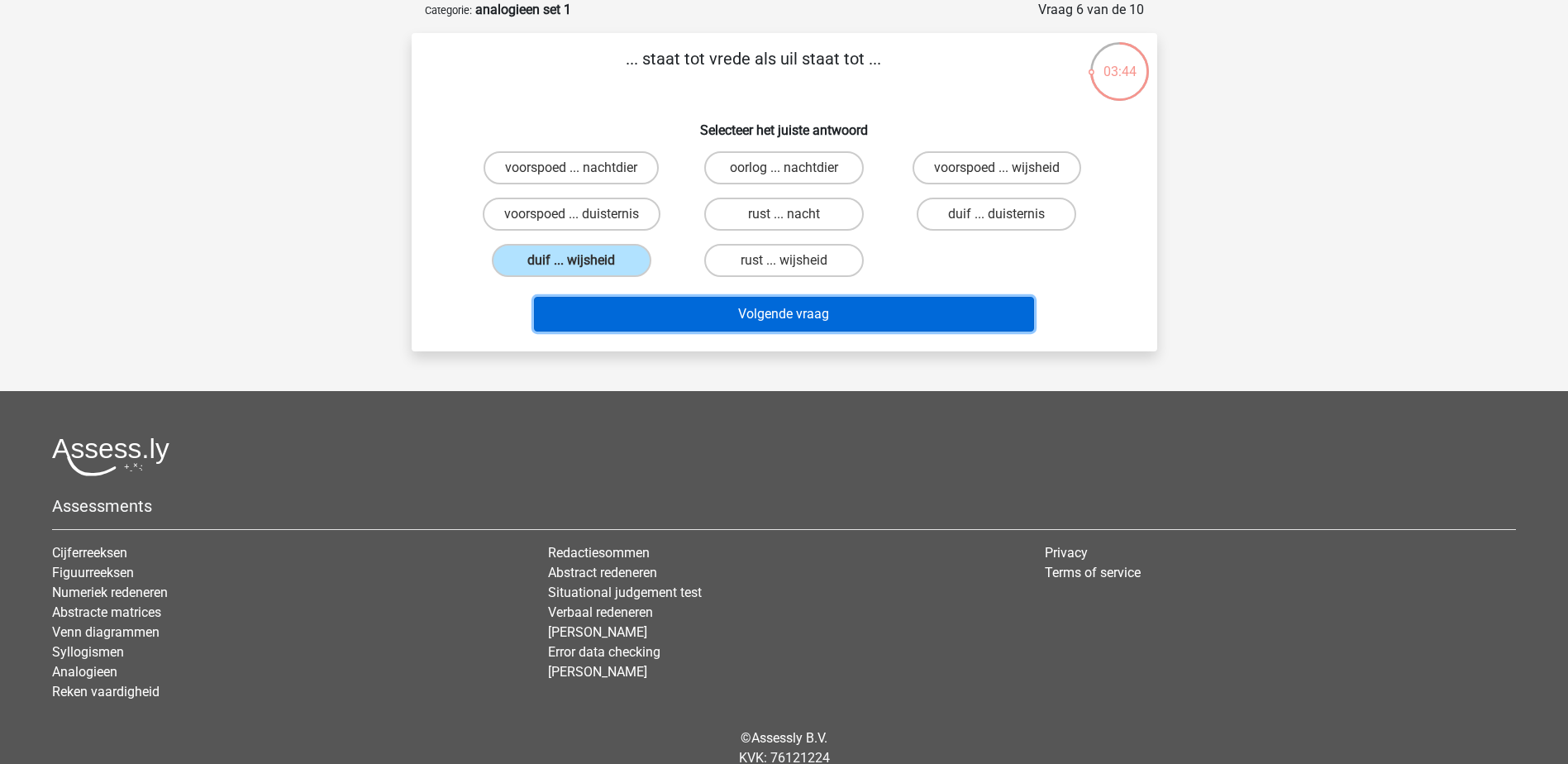
click at [723, 310] on button "Volgende vraag" at bounding box center [784, 314] width 500 height 35
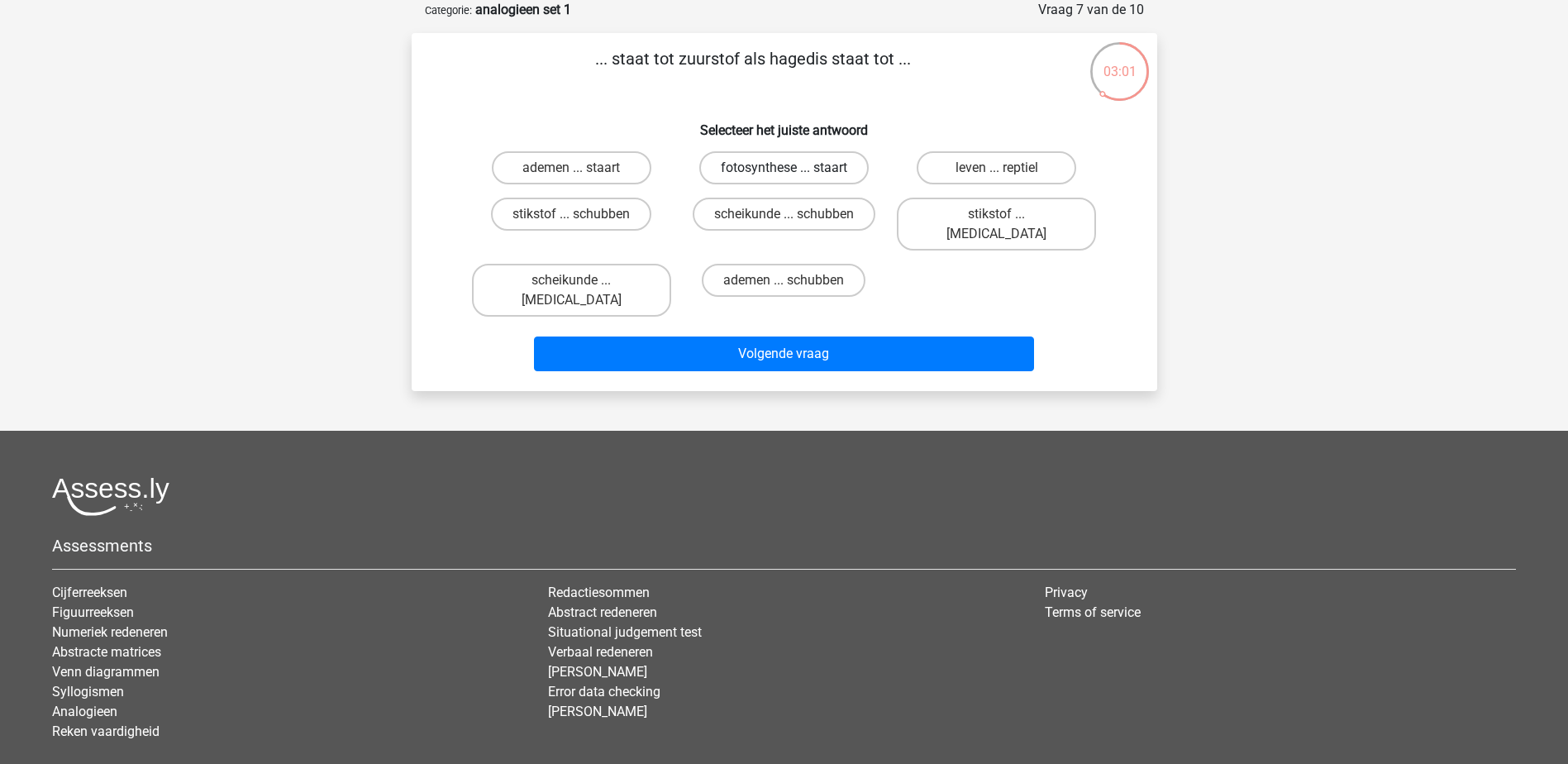
click at [750, 170] on label "fotosynthese ... staart" at bounding box center [784, 168] width 169 height 33
click at [784, 170] on input "fotosynthese ... staart" at bounding box center [789, 173] width 11 height 11
radio input "true"
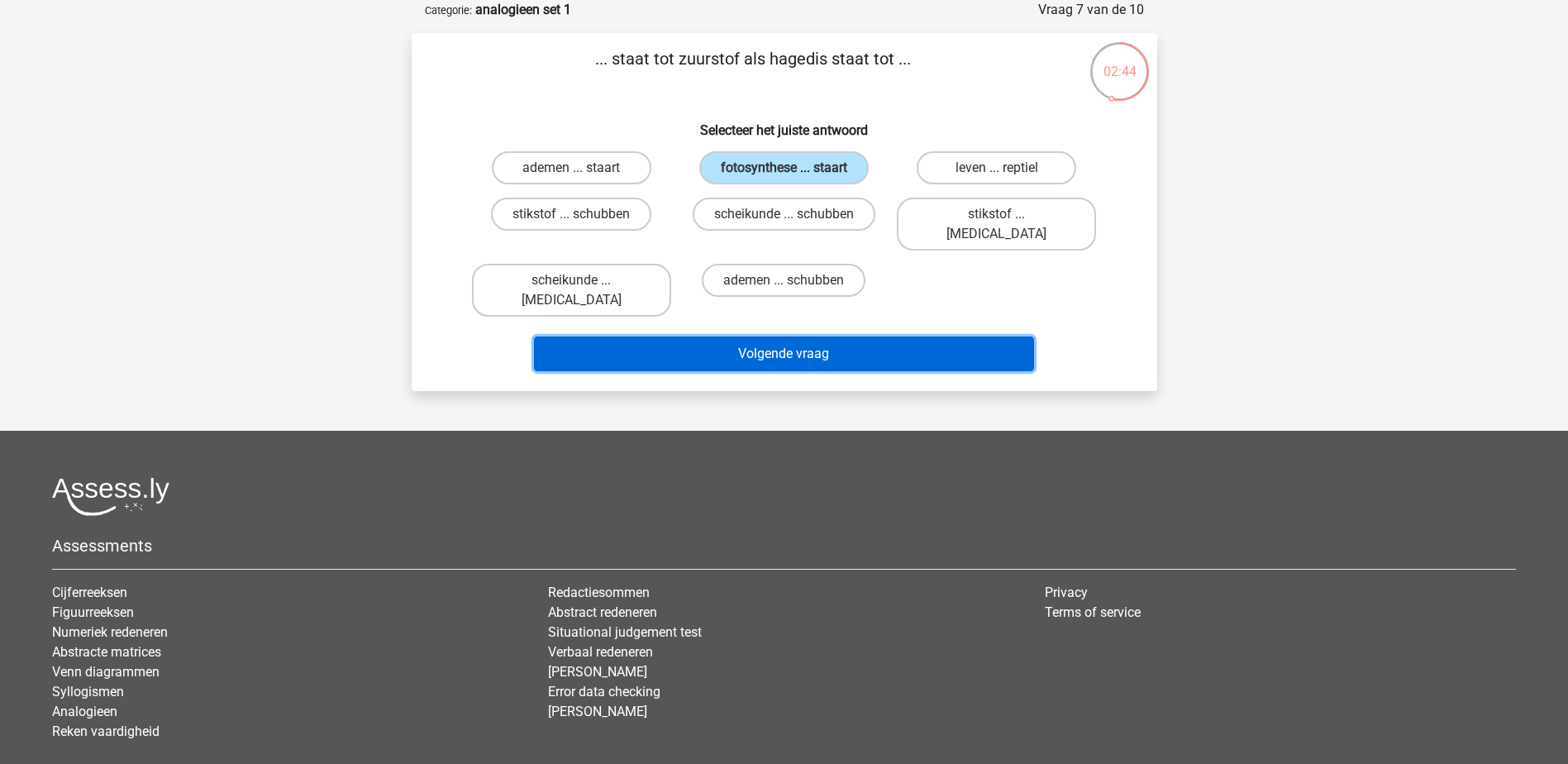
click at [751, 336] on button "Volgende vraag" at bounding box center [784, 353] width 500 height 35
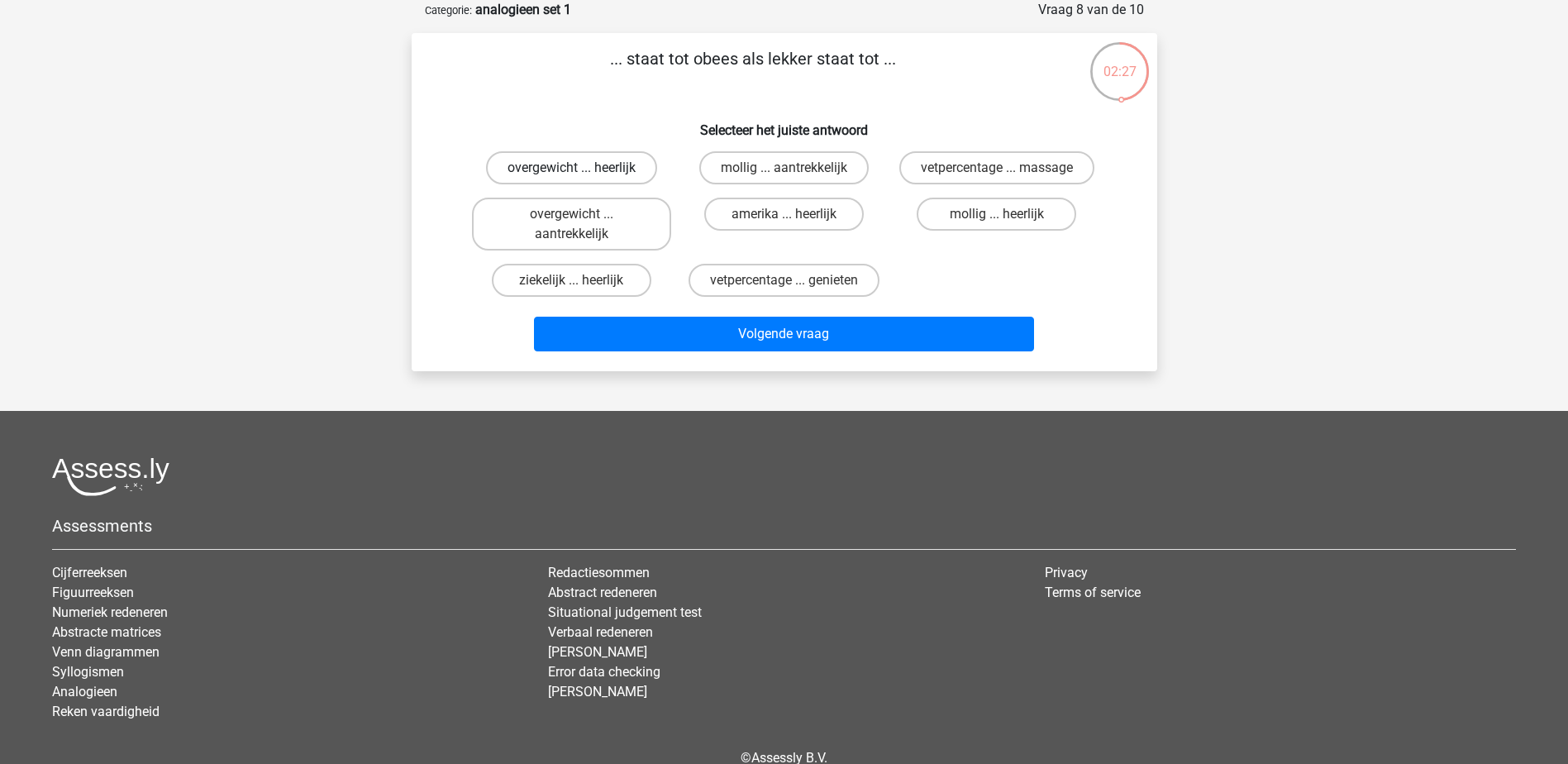
click at [615, 168] on label "overgewicht ... heerlijk" at bounding box center [571, 168] width 171 height 33
click at [582, 168] on input "overgewicht ... heerlijk" at bounding box center [576, 173] width 11 height 11
radio input "true"
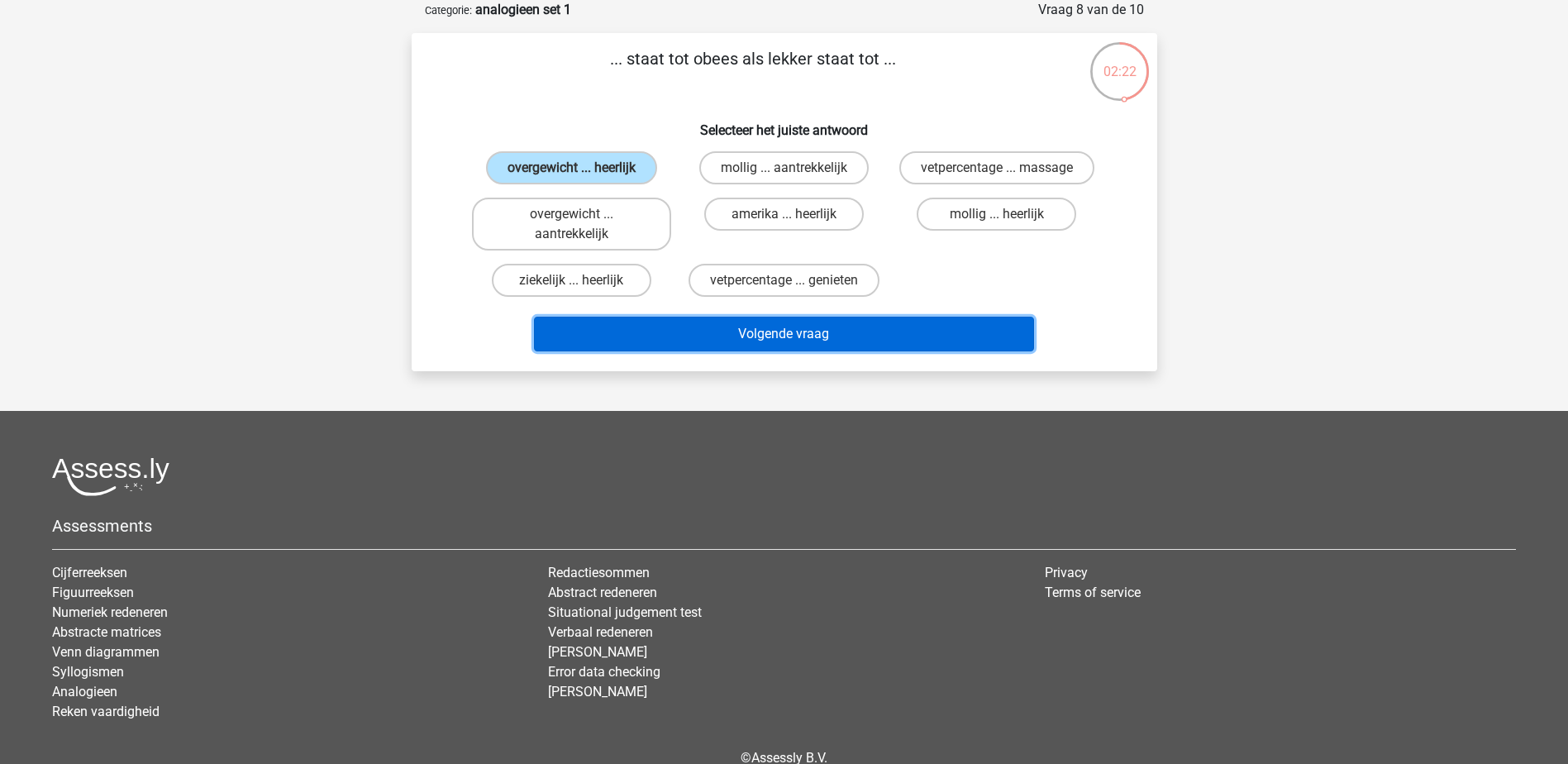
click at [739, 336] on button "Volgende vraag" at bounding box center [784, 334] width 500 height 35
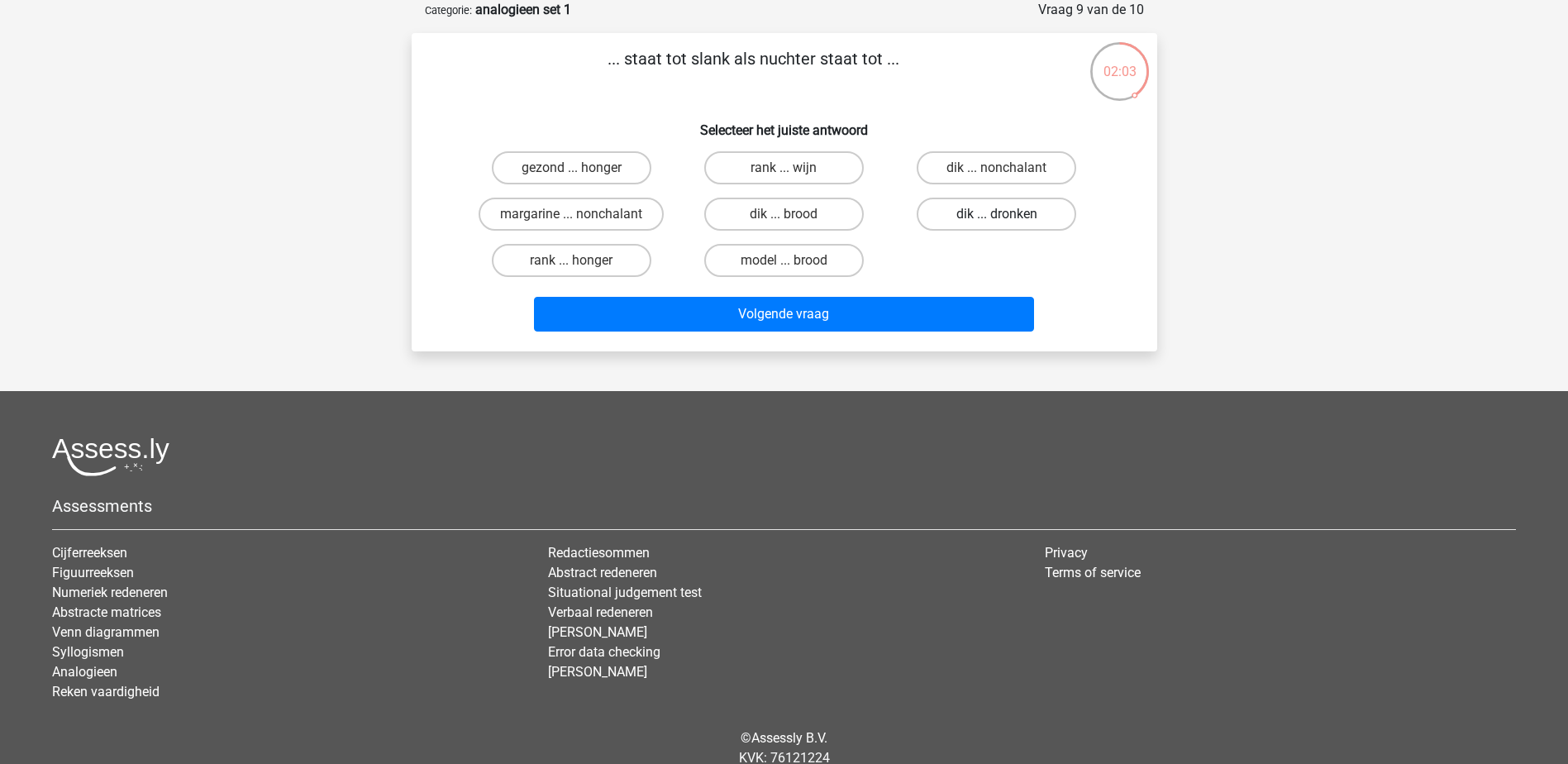
click at [1001, 207] on label "dik ... dronken" at bounding box center [997, 214] width 160 height 33
click at [1001, 214] on input "dik ... dronken" at bounding box center [1002, 219] width 11 height 11
radio input "true"
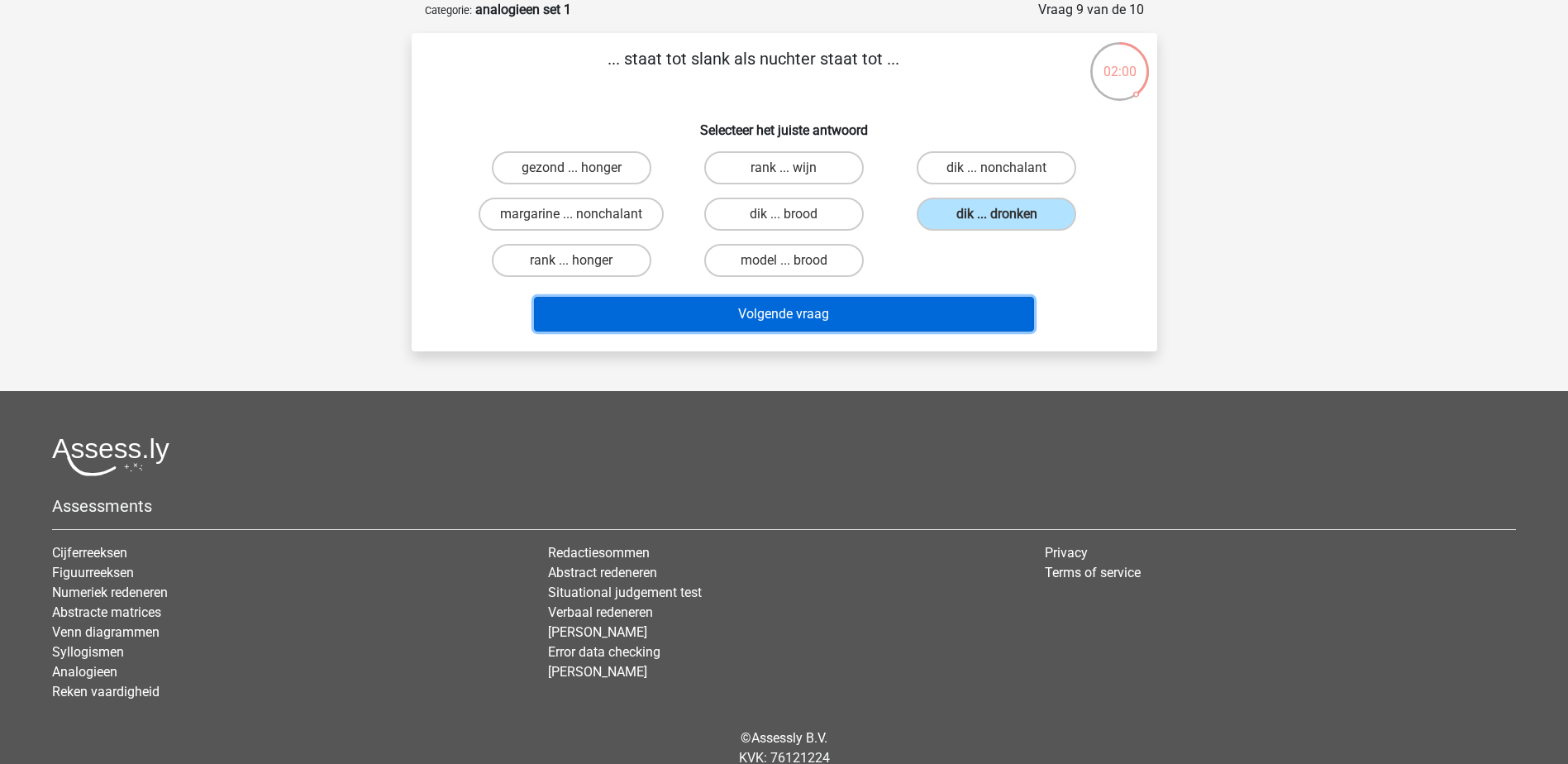
click at [966, 313] on button "Volgende vraag" at bounding box center [784, 314] width 500 height 35
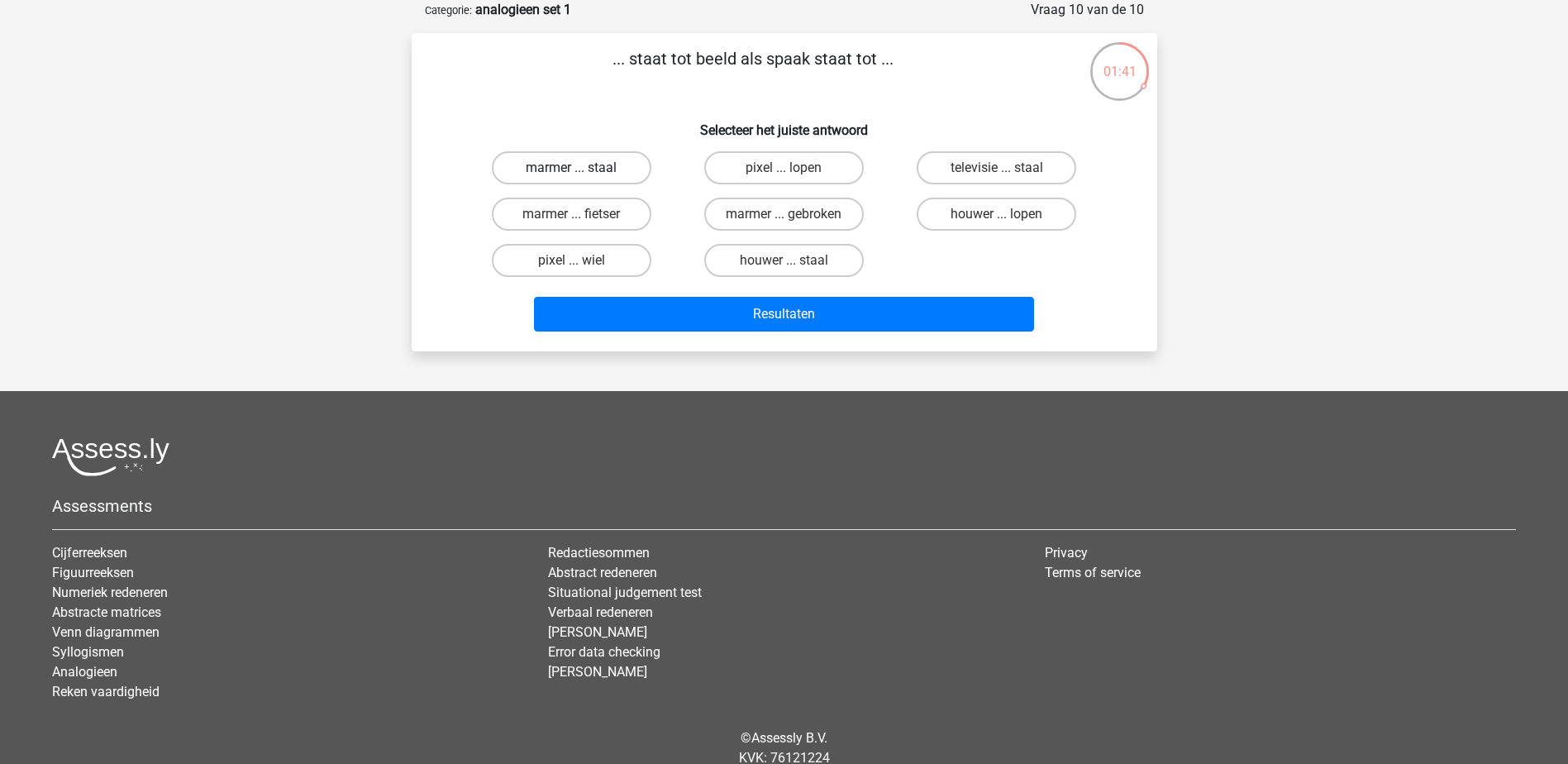
click at [617, 167] on label "marmer ... staal" at bounding box center [572, 168] width 160 height 33
click at [582, 168] on input "marmer ... staal" at bounding box center [576, 173] width 11 height 11
radio input "true"
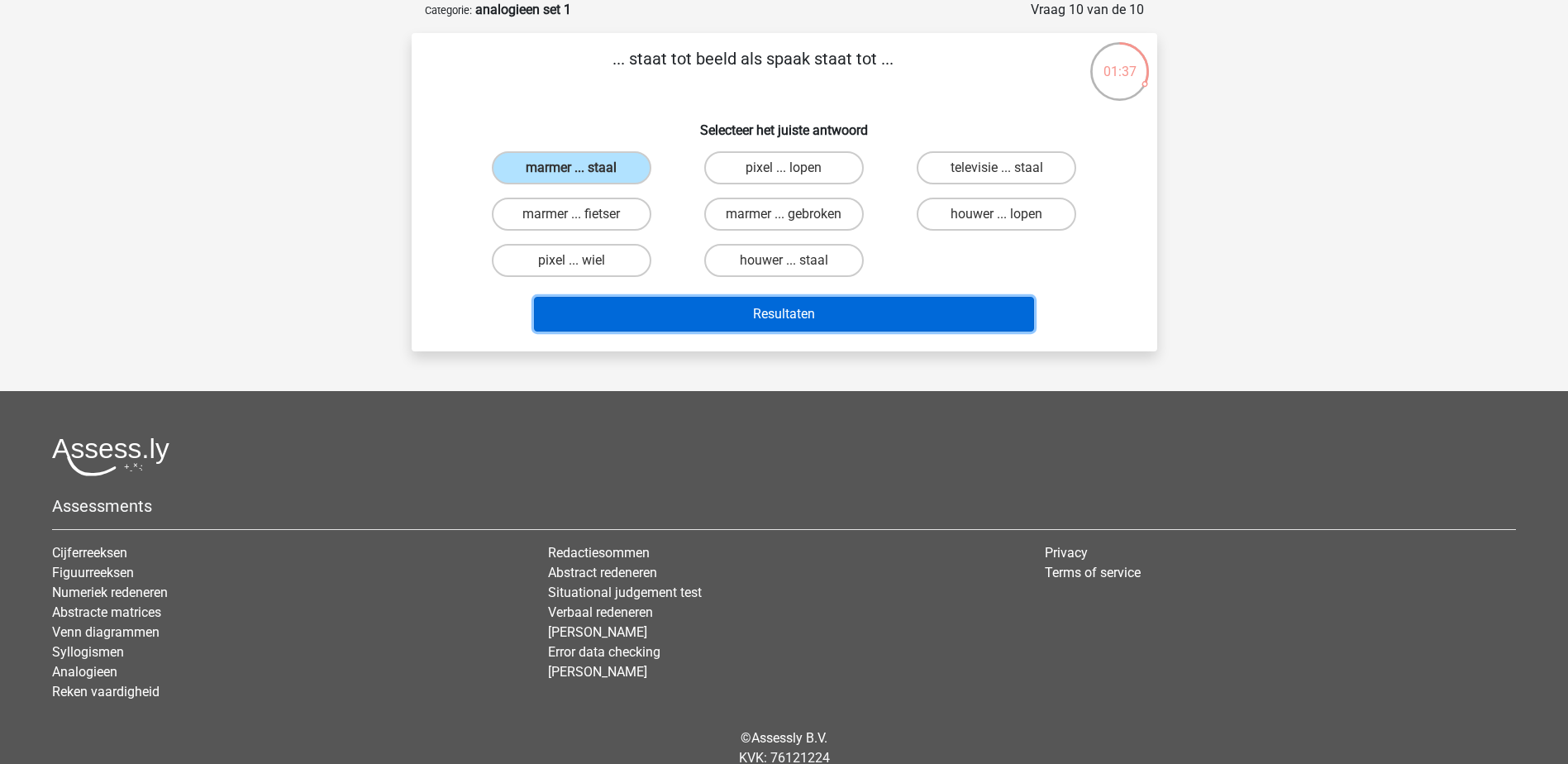
click at [756, 318] on button "Resultaten" at bounding box center [784, 314] width 500 height 35
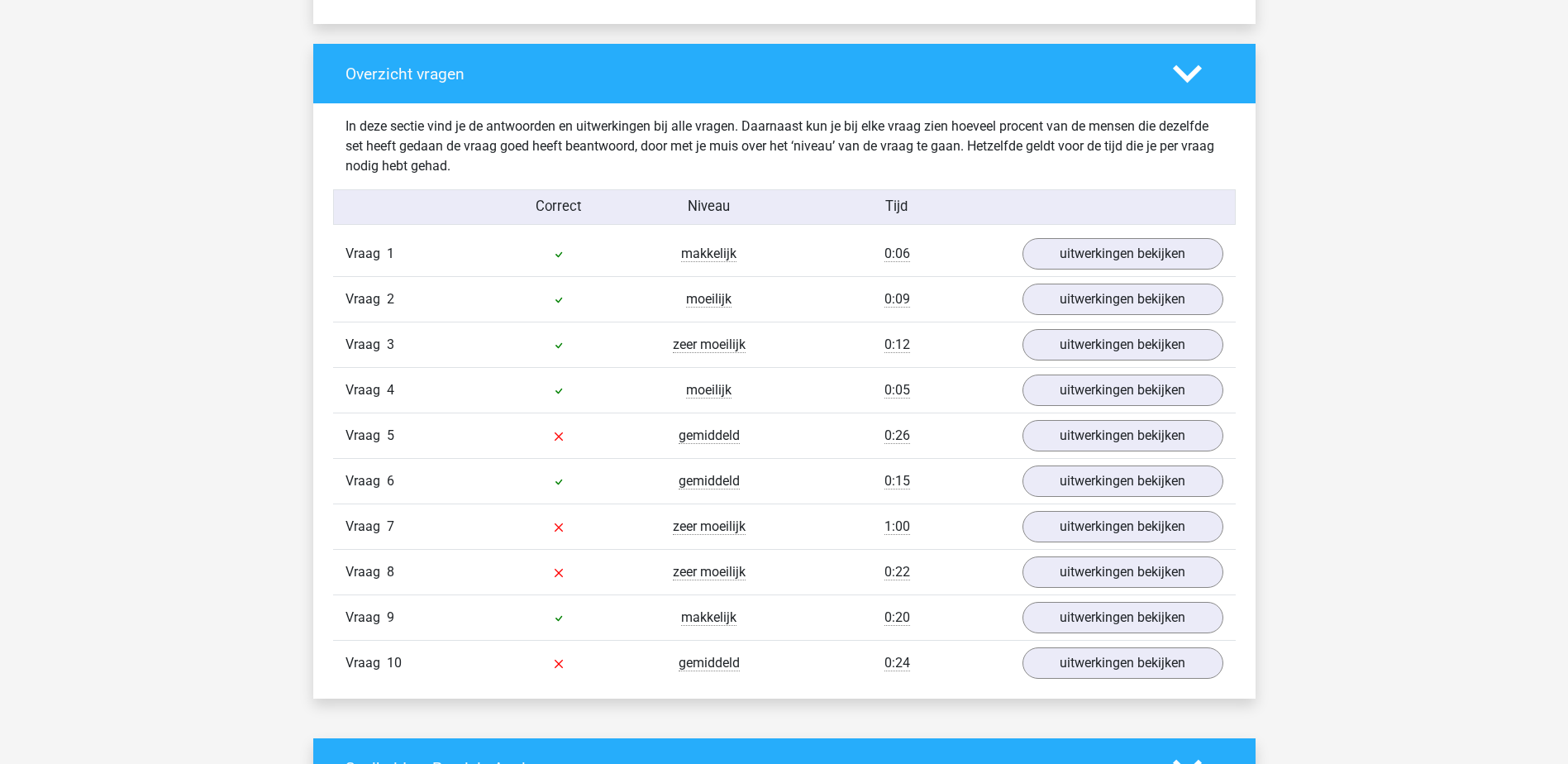
scroll to position [1211, 0]
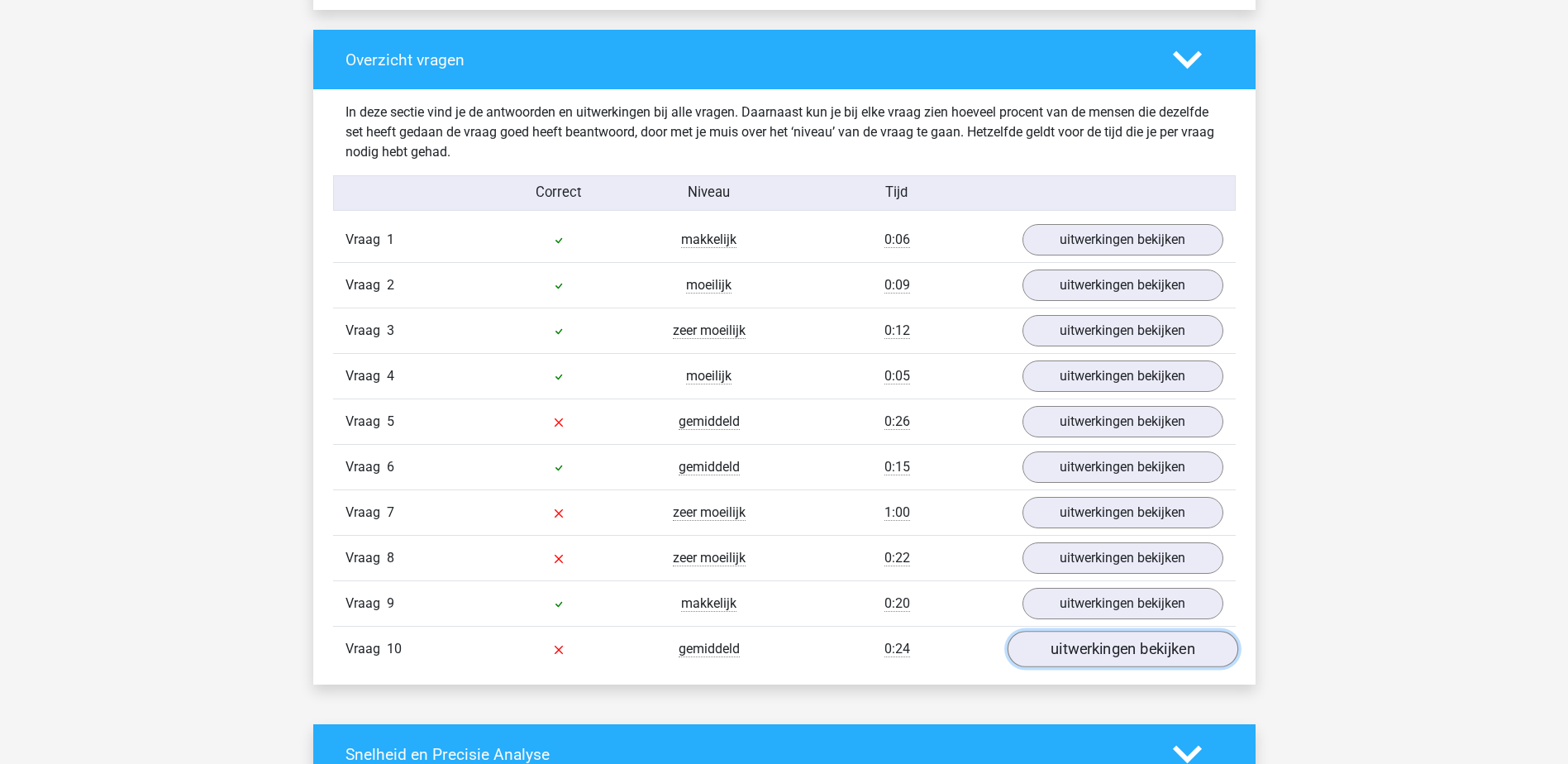
click at [1143, 643] on link "uitwerkingen bekijken" at bounding box center [1122, 649] width 231 height 36
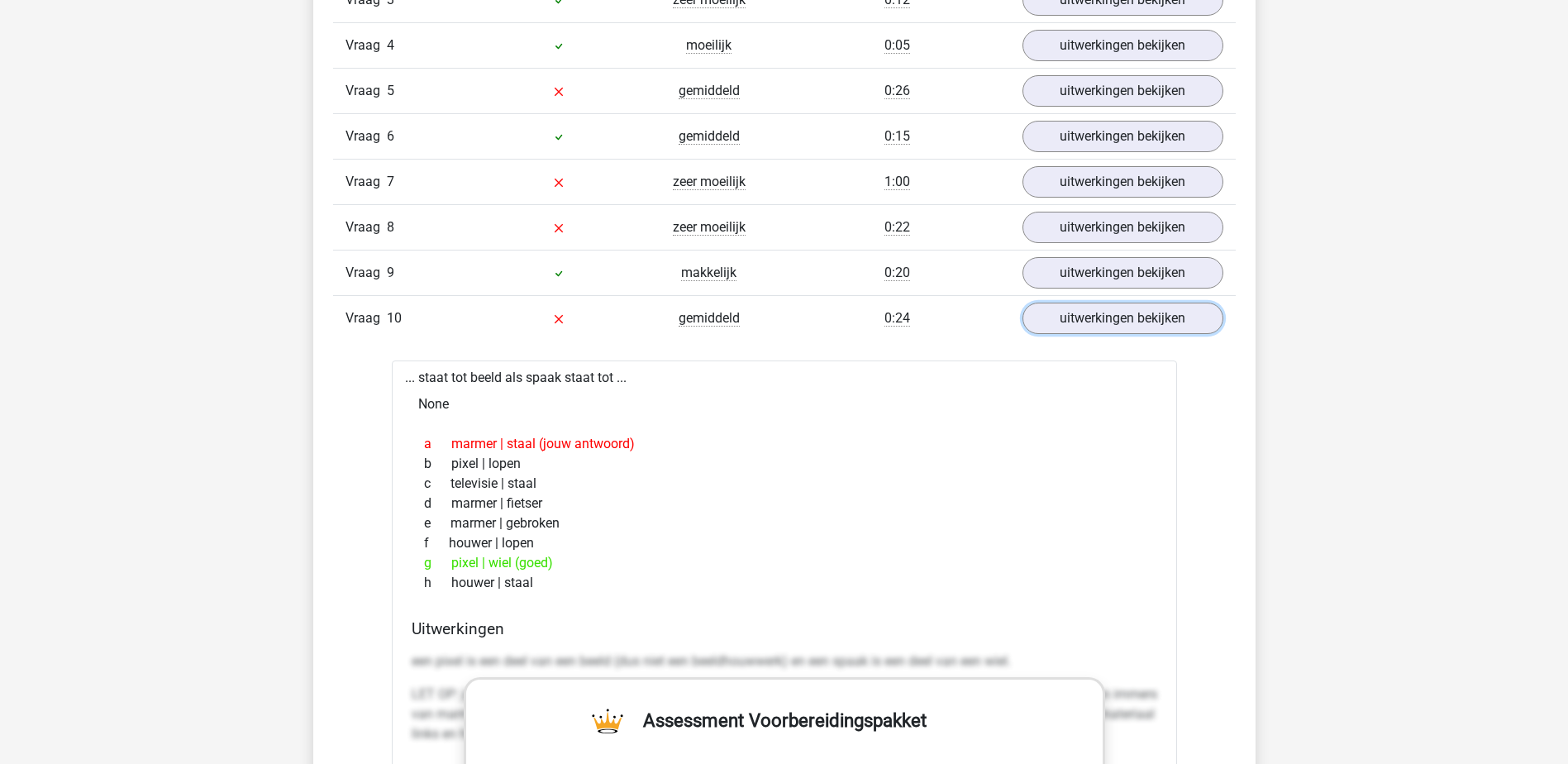
scroll to position [1497, 0]
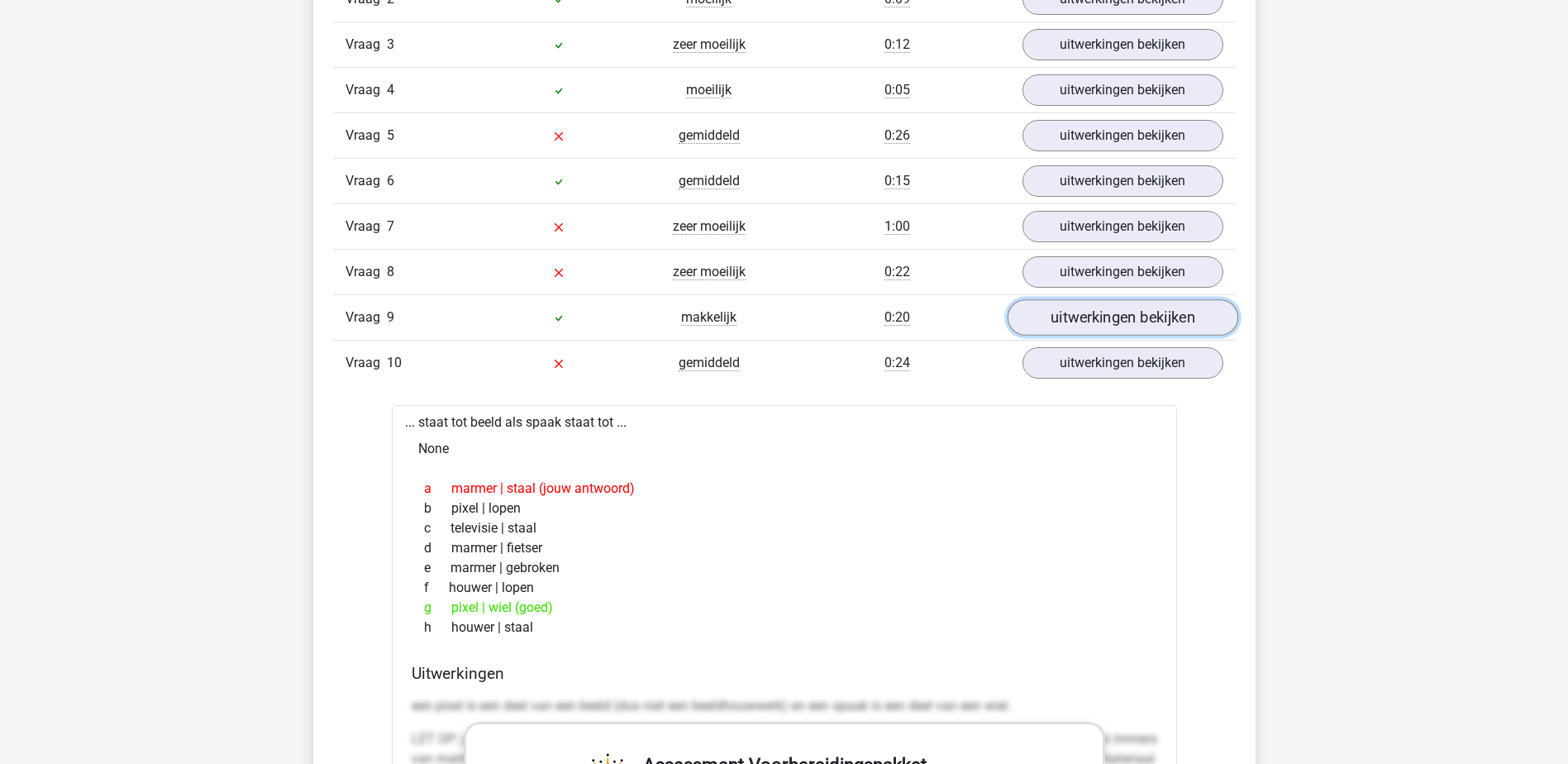
click at [1058, 333] on link "uitwerkingen bekijken" at bounding box center [1122, 318] width 231 height 36
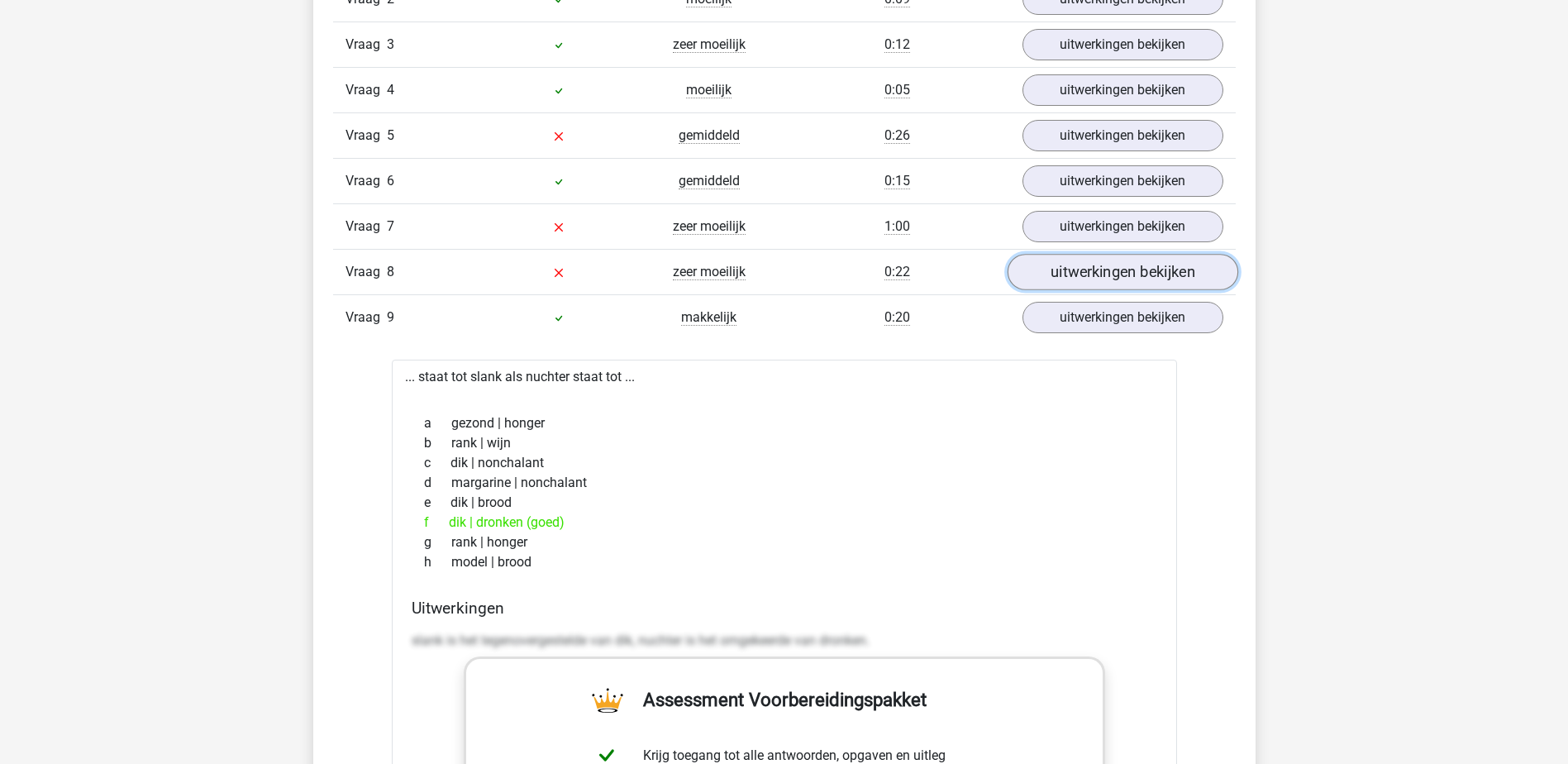
click at [1067, 273] on link "uitwerkingen bekijken" at bounding box center [1122, 272] width 231 height 36
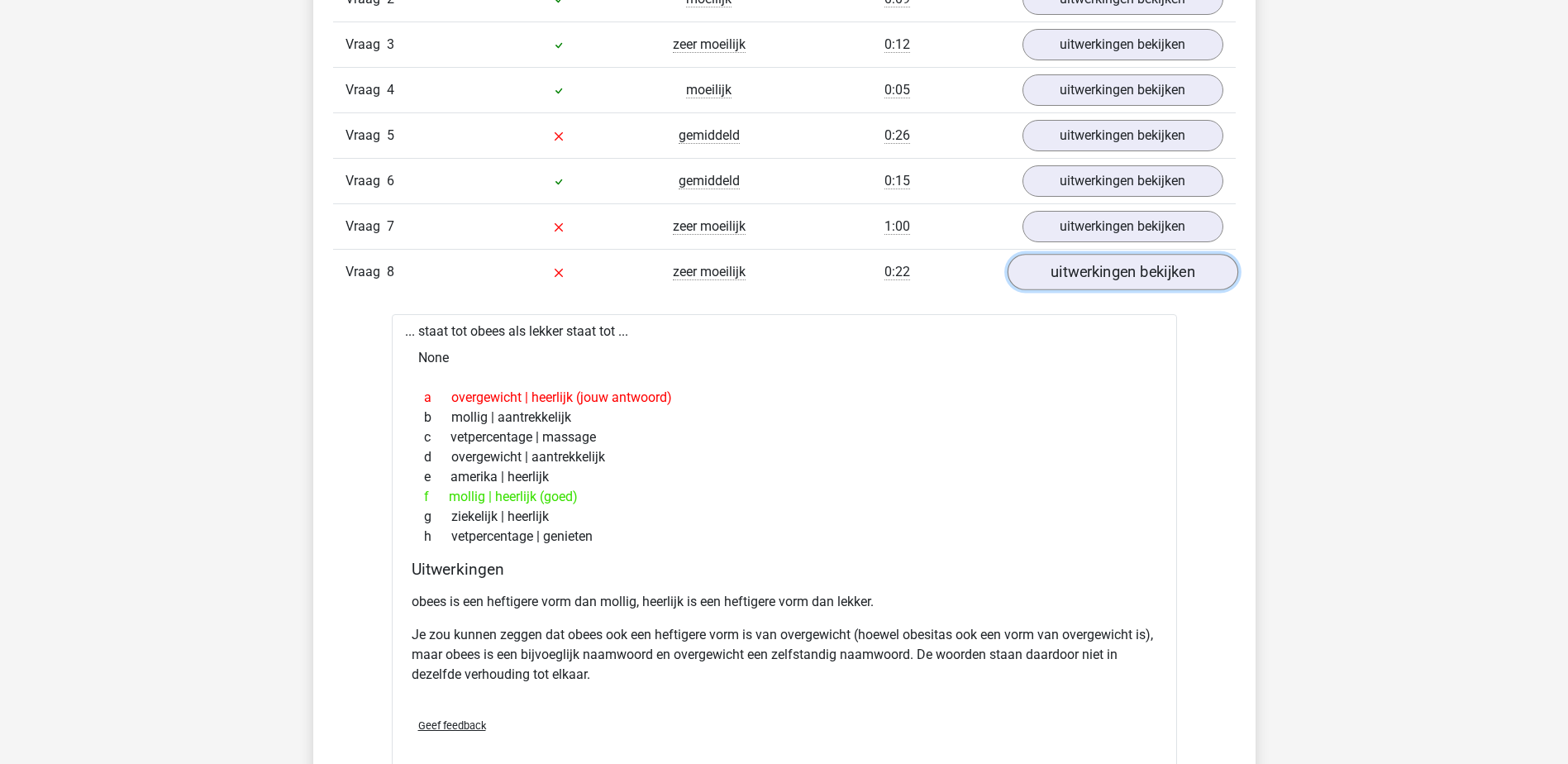
click at [1067, 273] on link "uitwerkingen bekijken" at bounding box center [1122, 272] width 231 height 36
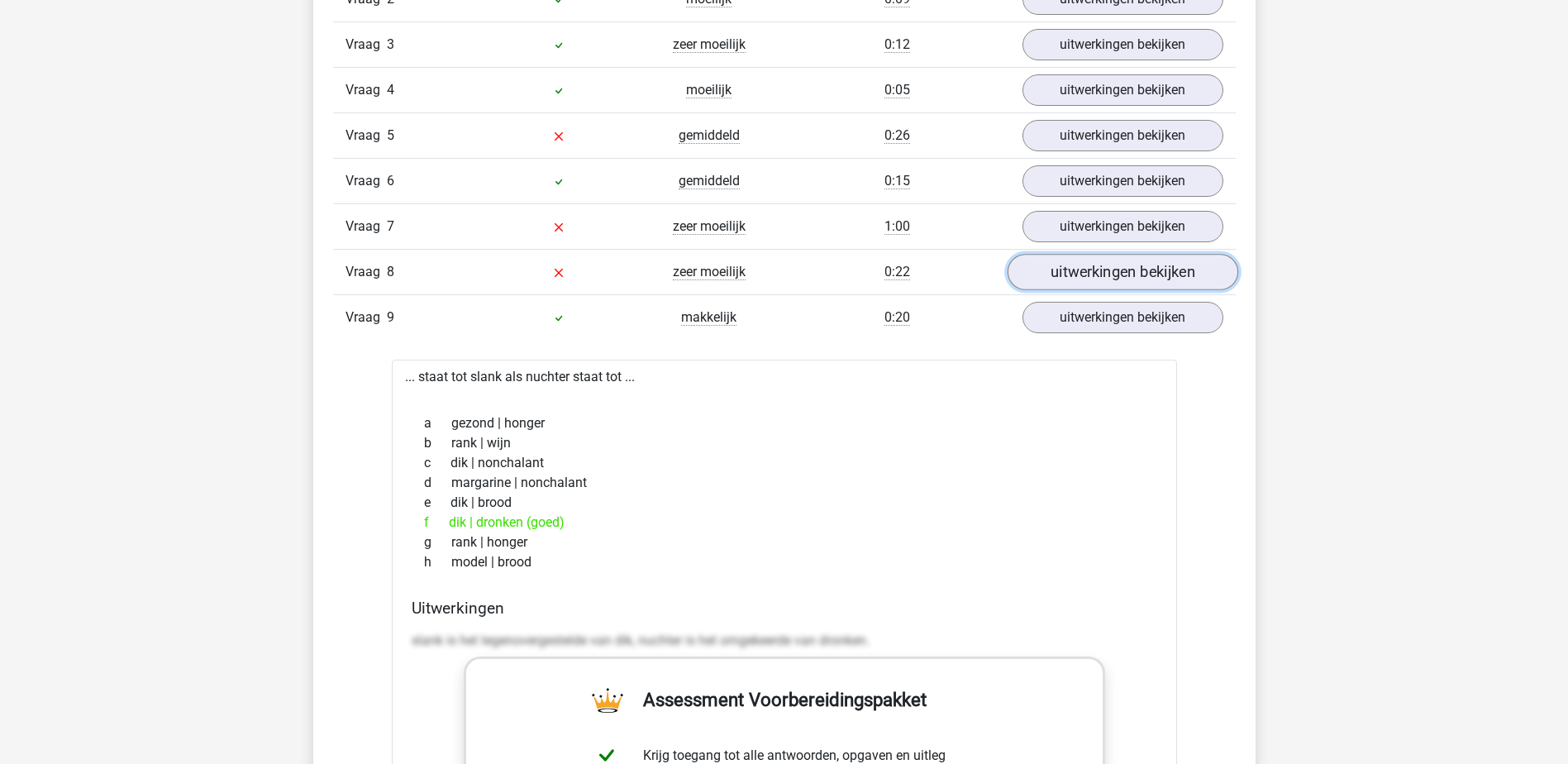
click at [1067, 273] on link "uitwerkingen bekijken" at bounding box center [1122, 272] width 231 height 36
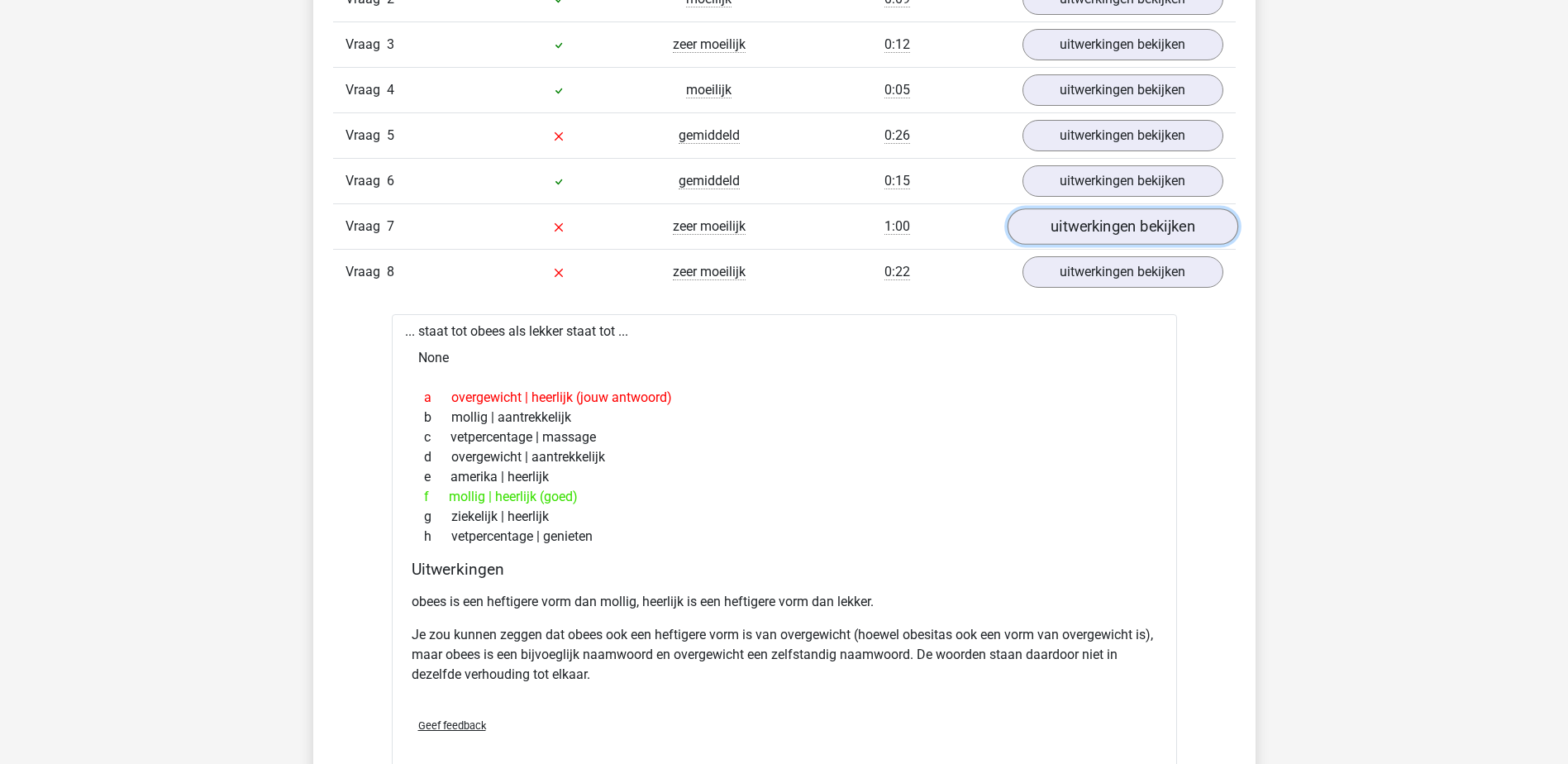
click at [1064, 230] on link "uitwerkingen bekijken" at bounding box center [1122, 226] width 231 height 36
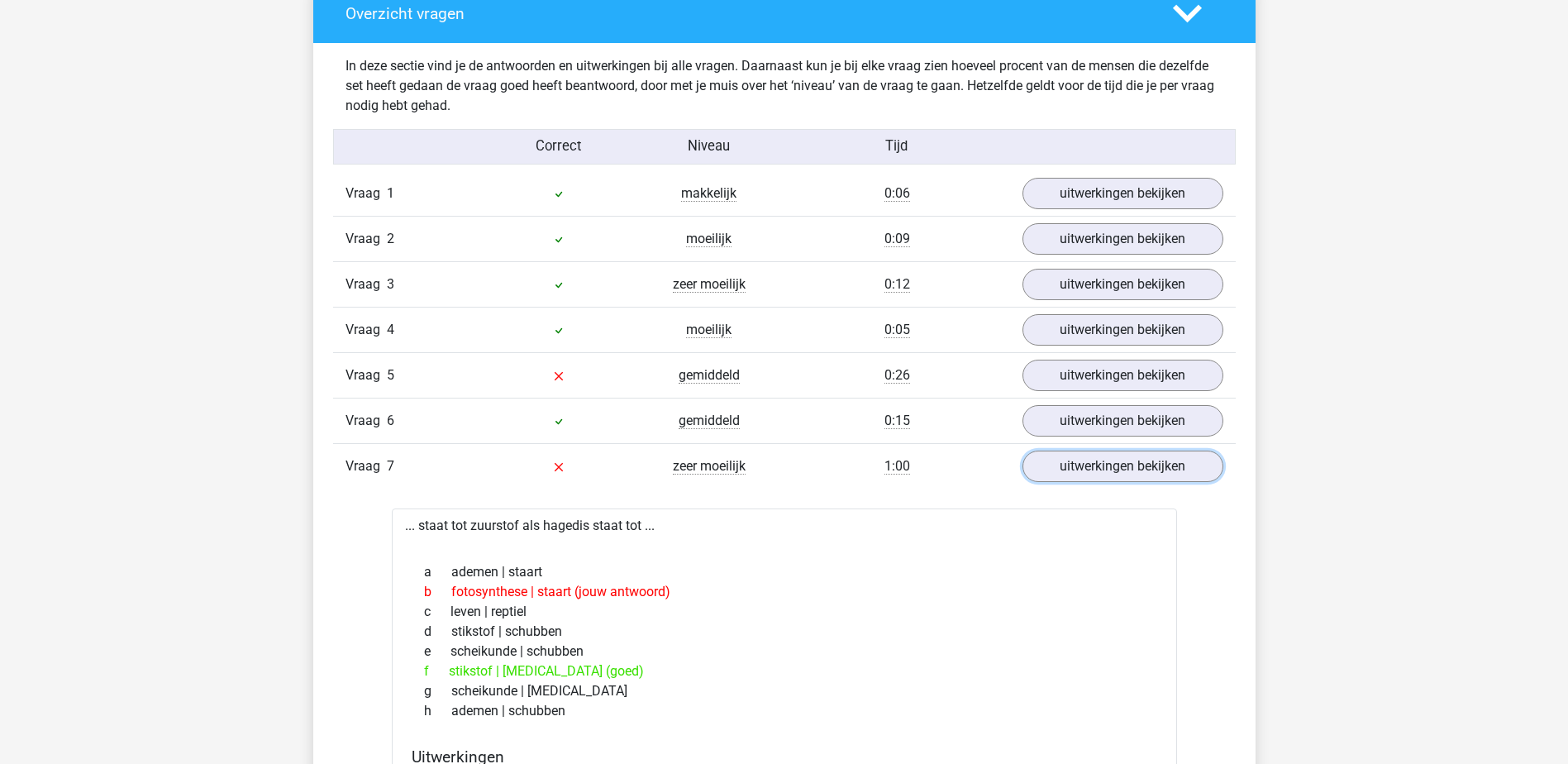
scroll to position [1242, 0]
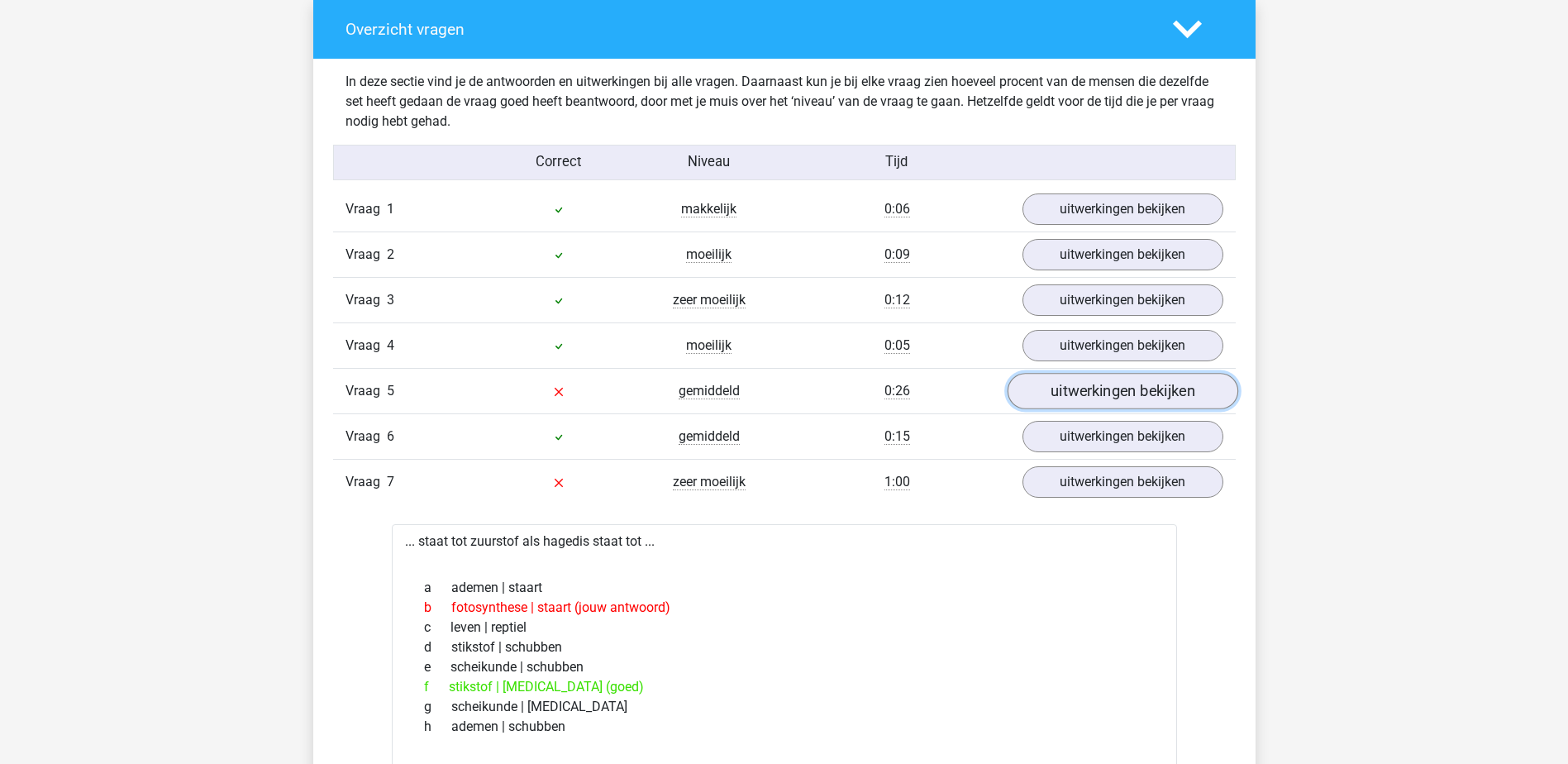
click at [1046, 393] on link "uitwerkingen bekijken" at bounding box center [1122, 391] width 231 height 36
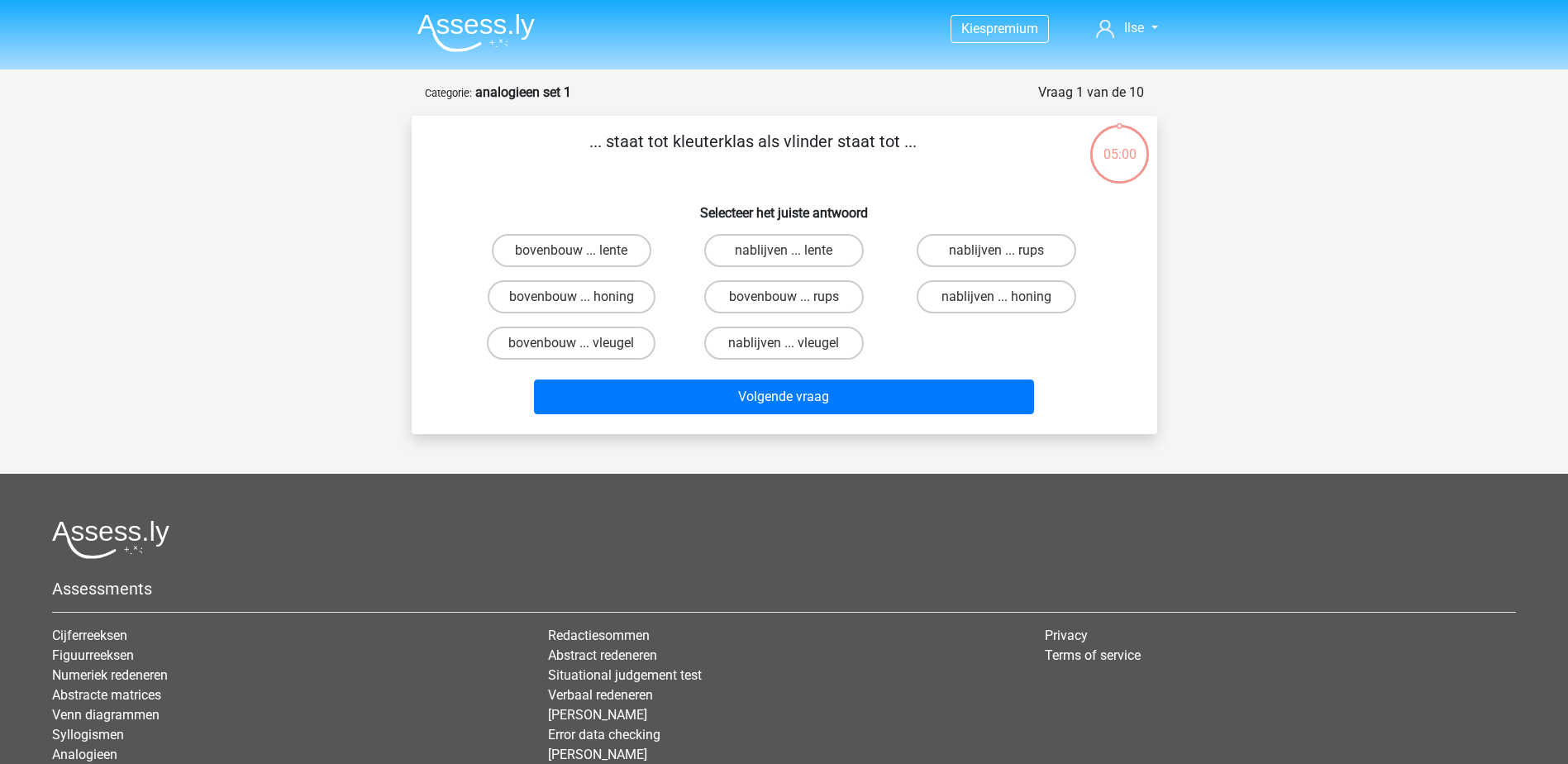
scroll to position [82, 0]
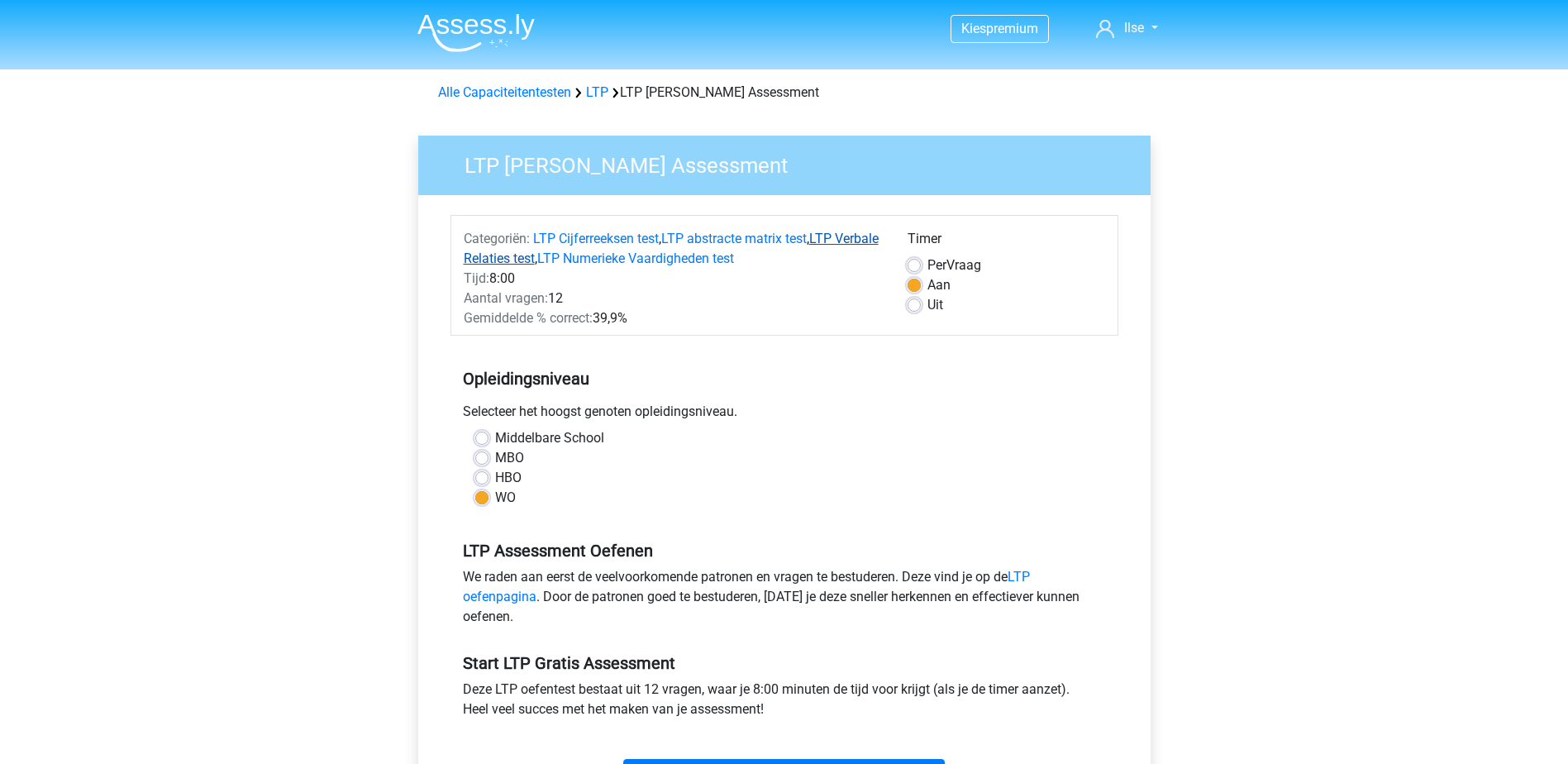
click at [832, 239] on link "LTP Verbale Relaties test" at bounding box center [671, 248] width 415 height 36
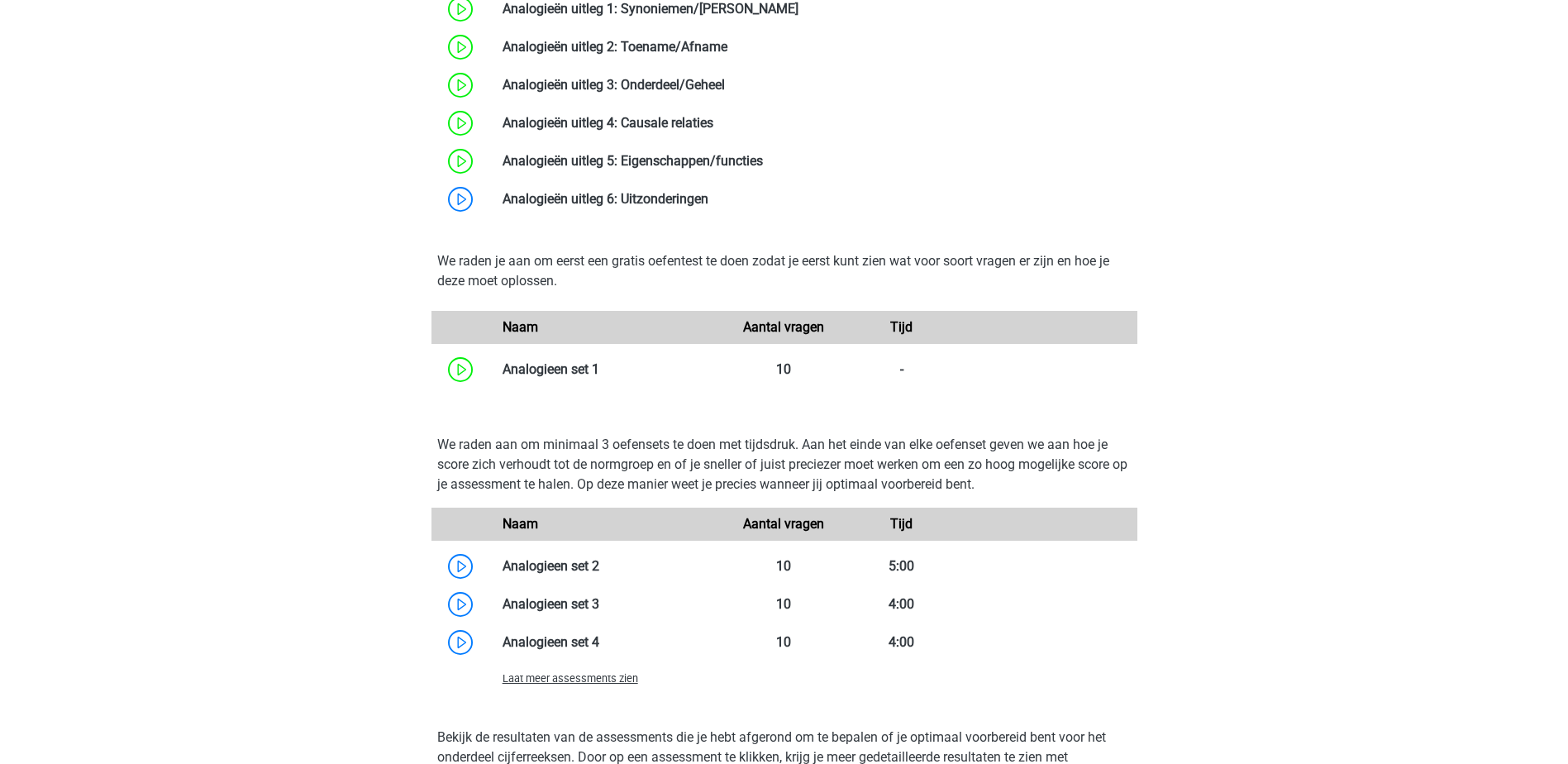
scroll to position [1564, 0]
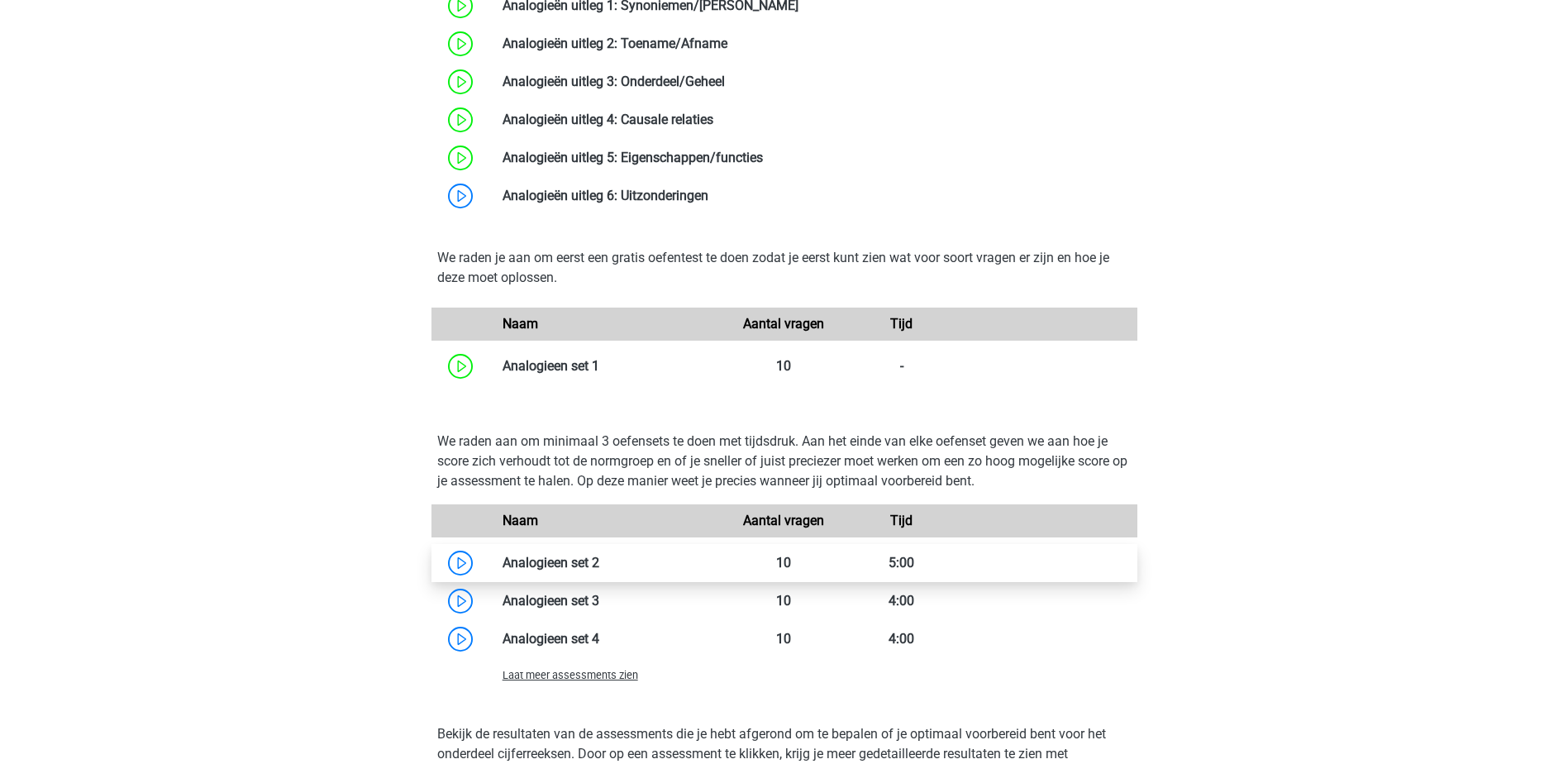
click at [599, 565] on link at bounding box center [599, 562] width 0 height 16
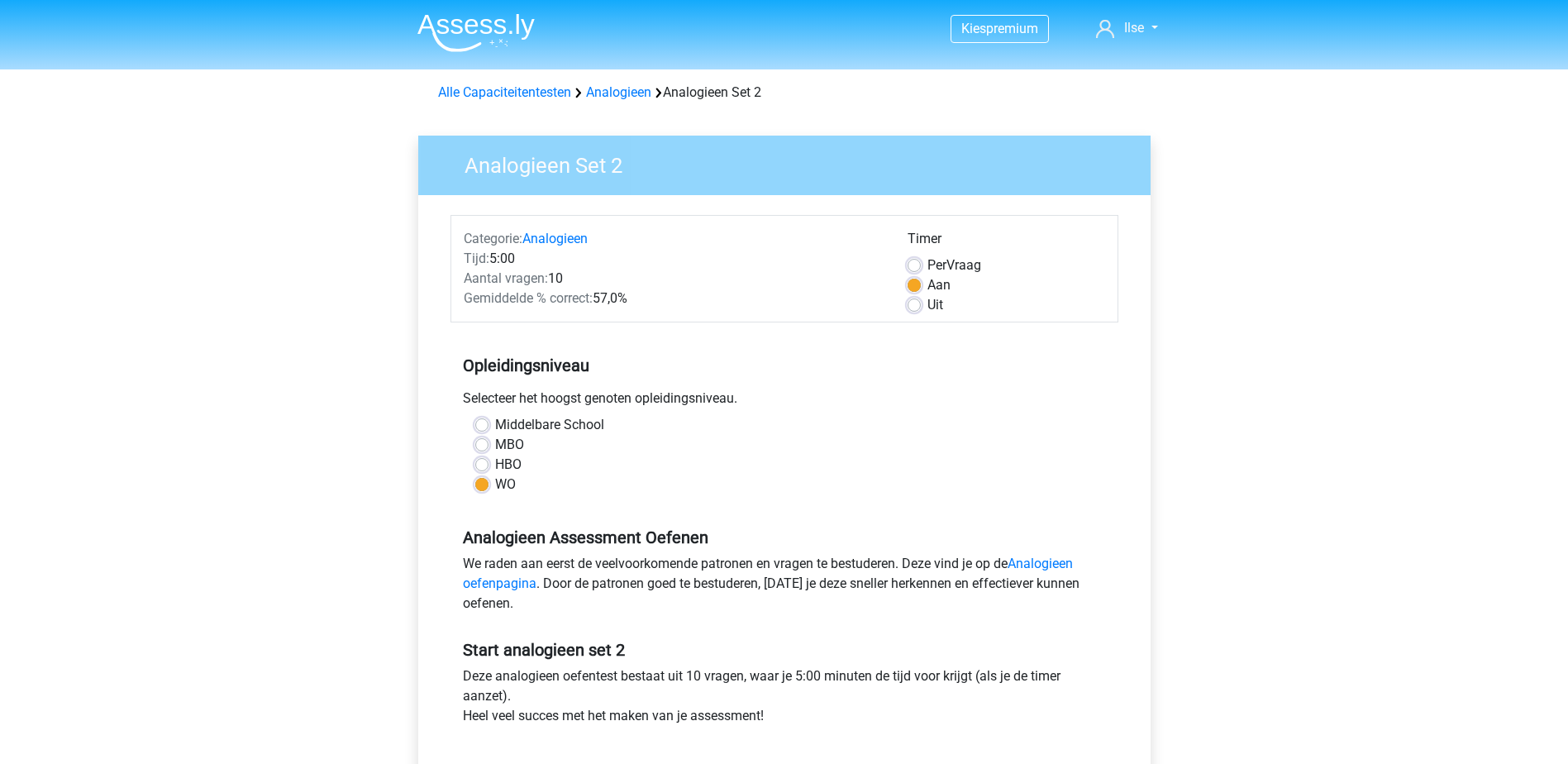
click at [1307, 602] on div "Kies premium Ilse [EMAIL_ADDRESS][DOMAIN_NAME]" at bounding box center [784, 653] width 1568 height 1306
